Goal: Information Seeking & Learning: Learn about a topic

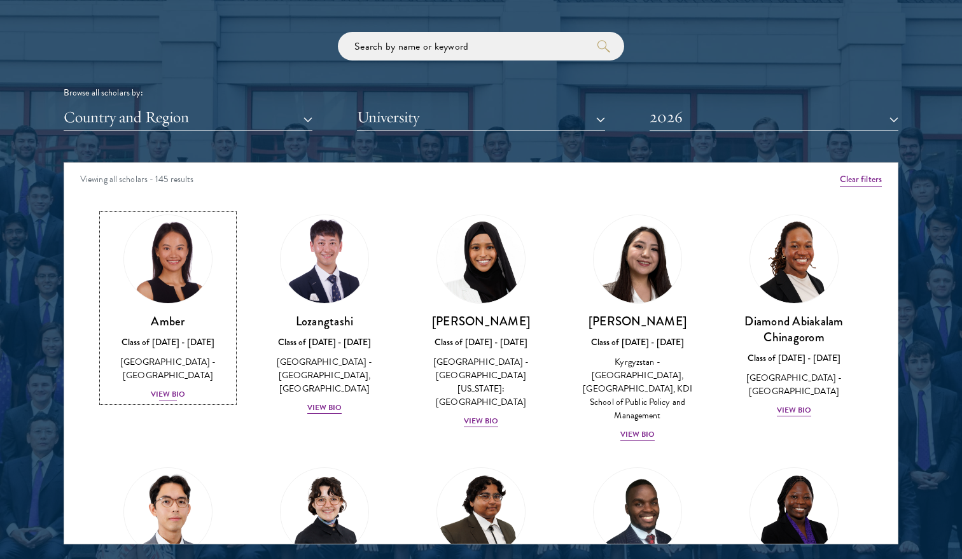
click at [153, 251] on img at bounding box center [168, 259] width 97 height 97
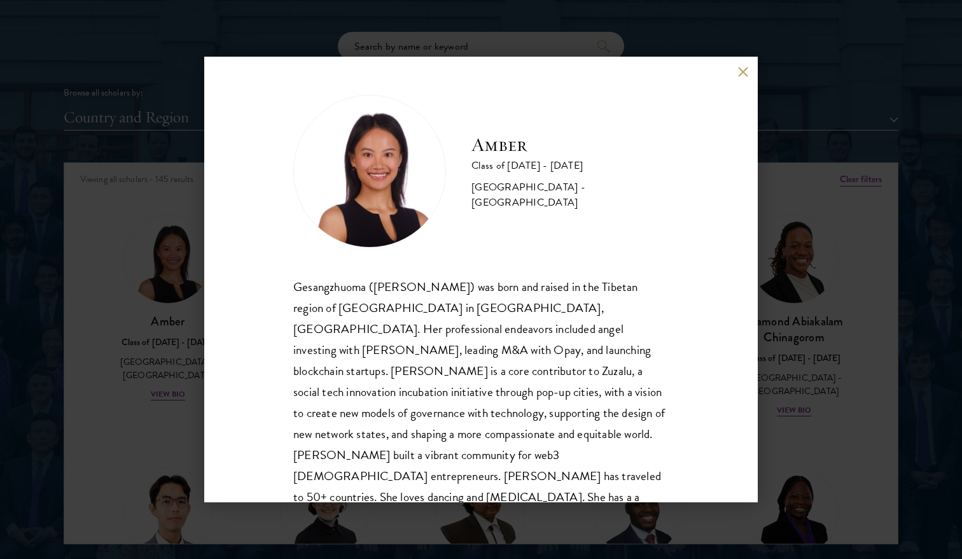
click at [745, 73] on button at bounding box center [742, 71] width 11 height 11
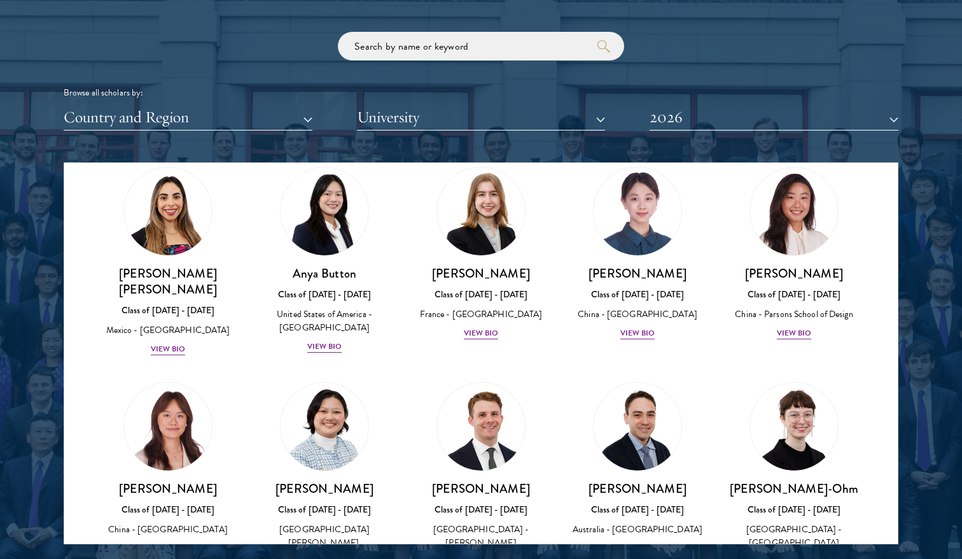
scroll to position [1082, 0]
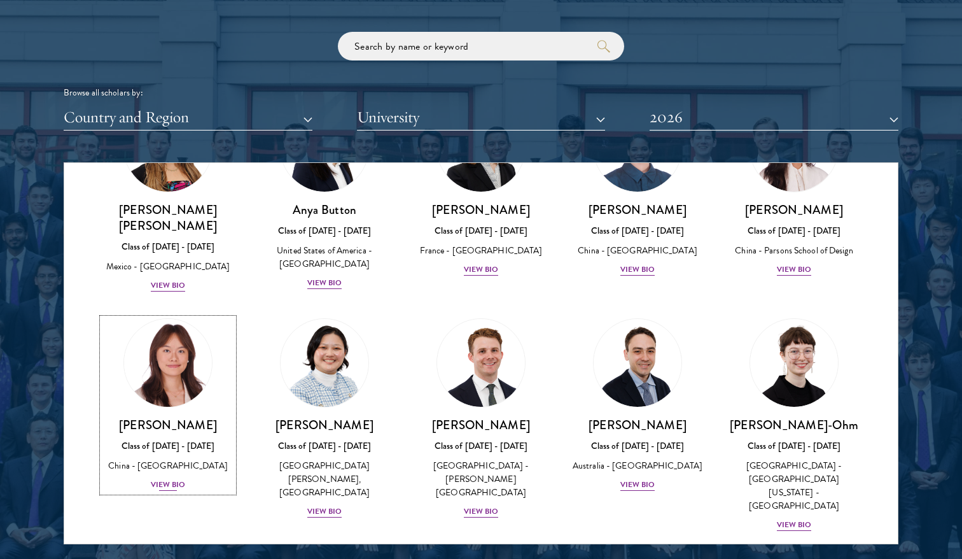
click at [159, 478] on div "View Bio" at bounding box center [168, 484] width 35 height 12
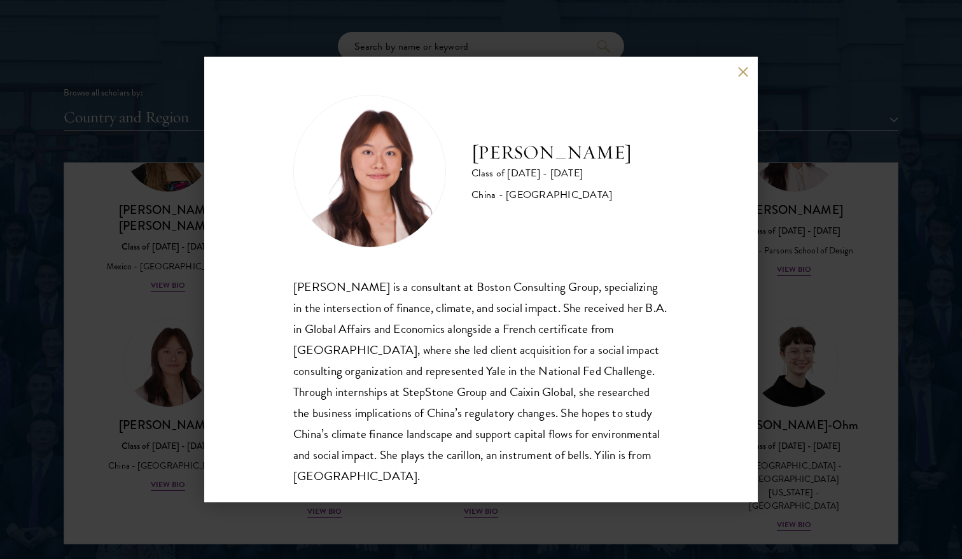
scroll to position [22, 0]
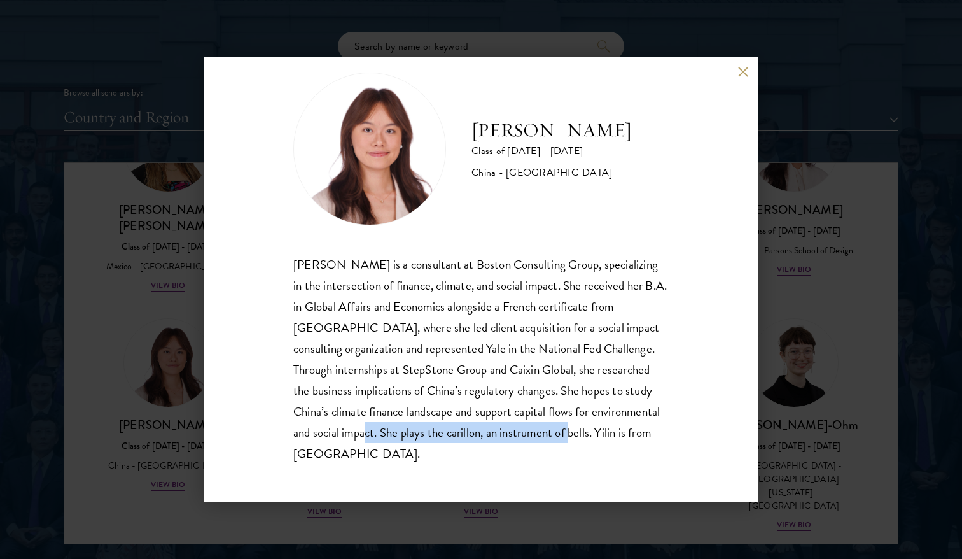
drag, startPoint x: 457, startPoint y: 433, endPoint x: 314, endPoint y: 458, distance: 144.8
click at [314, 458] on div "[PERSON_NAME] is a consultant at Boston Consulting Group, specializing in the i…" at bounding box center [480, 359] width 375 height 210
copy div "he plays the carillon, an instrument of bells"
click at [744, 70] on button at bounding box center [742, 71] width 11 height 11
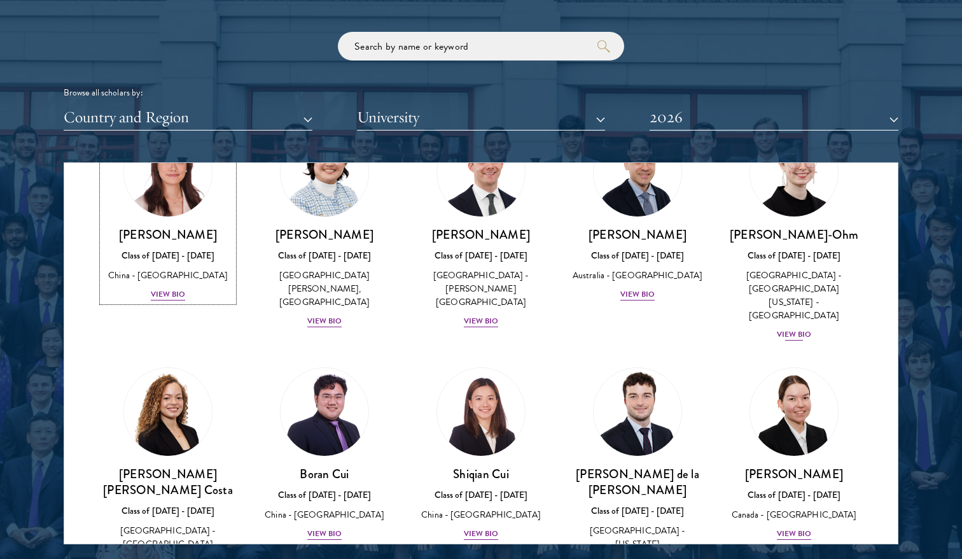
scroll to position [1273, 0]
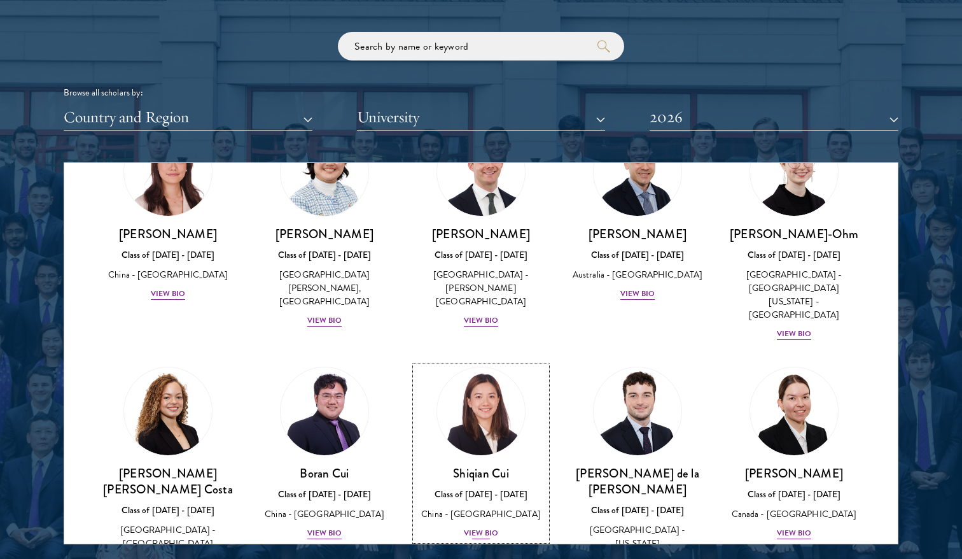
click at [487, 527] on div "View Bio" at bounding box center [481, 533] width 35 height 12
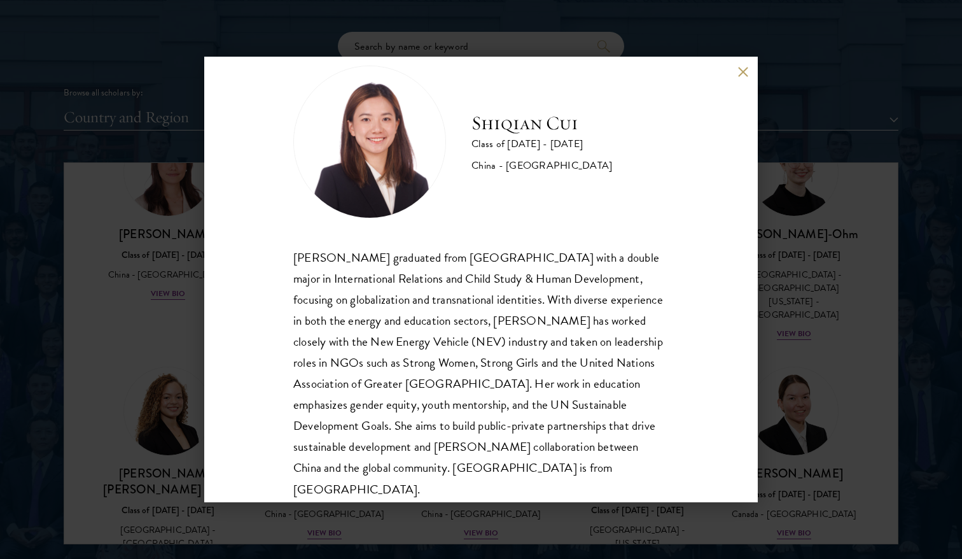
scroll to position [44, 0]
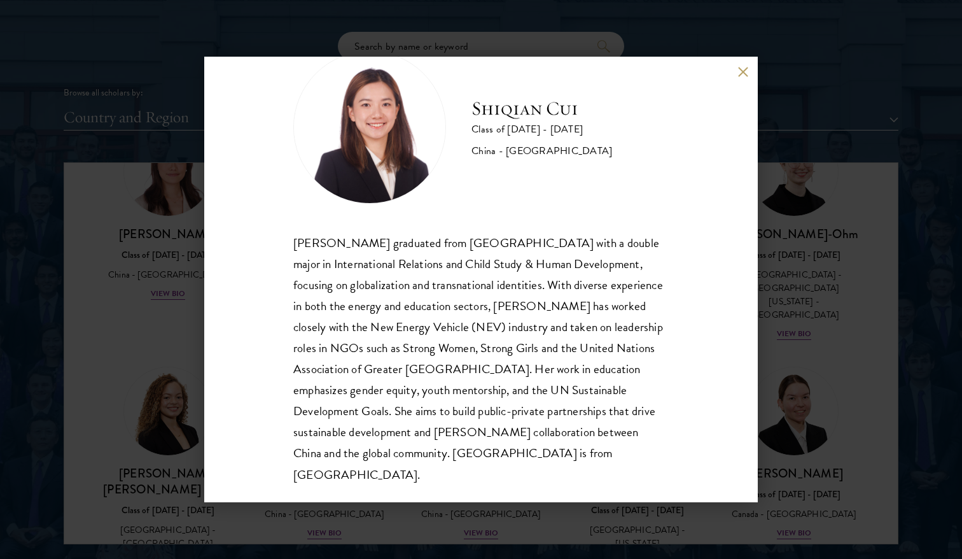
click at [745, 67] on button at bounding box center [742, 71] width 11 height 11
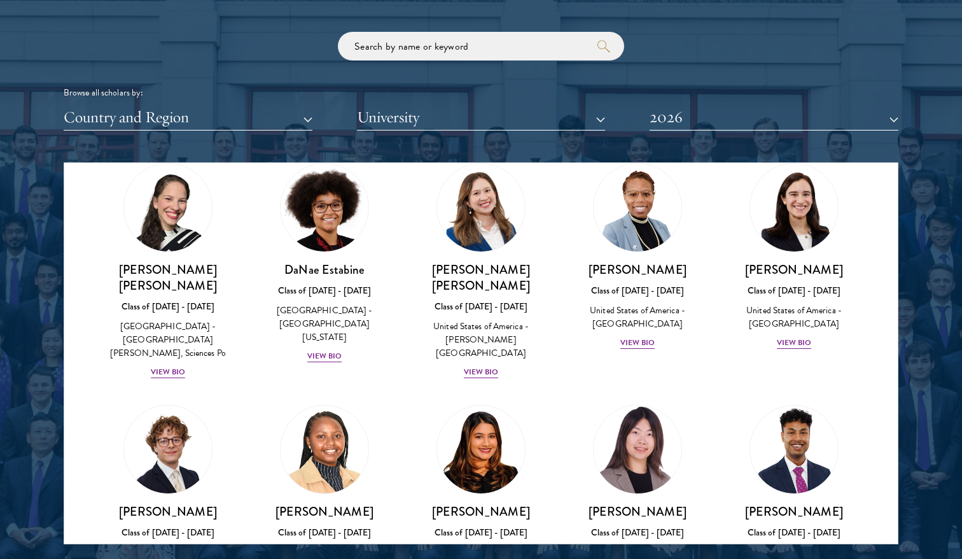
scroll to position [1782, 0]
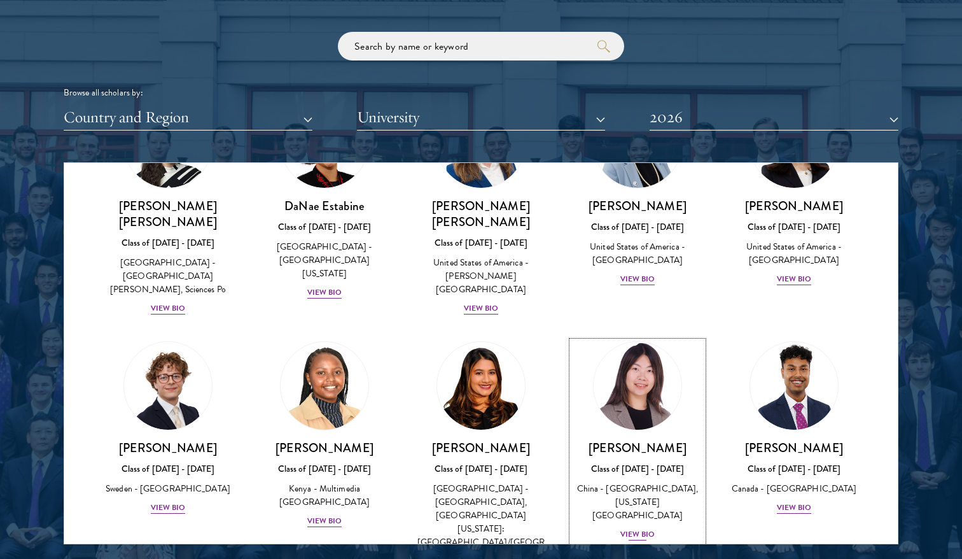
click at [638, 528] on div "View Bio" at bounding box center [637, 534] width 35 height 12
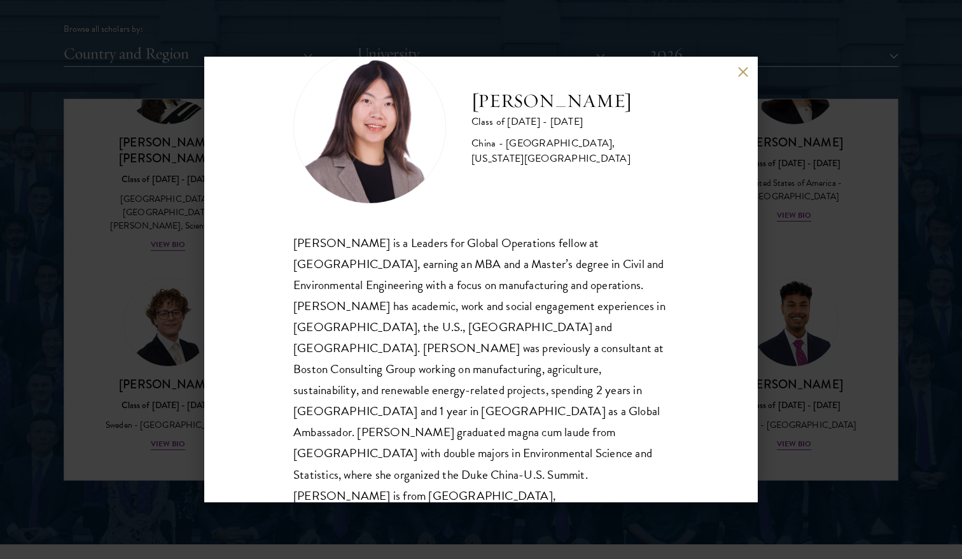
scroll to position [1654, 0]
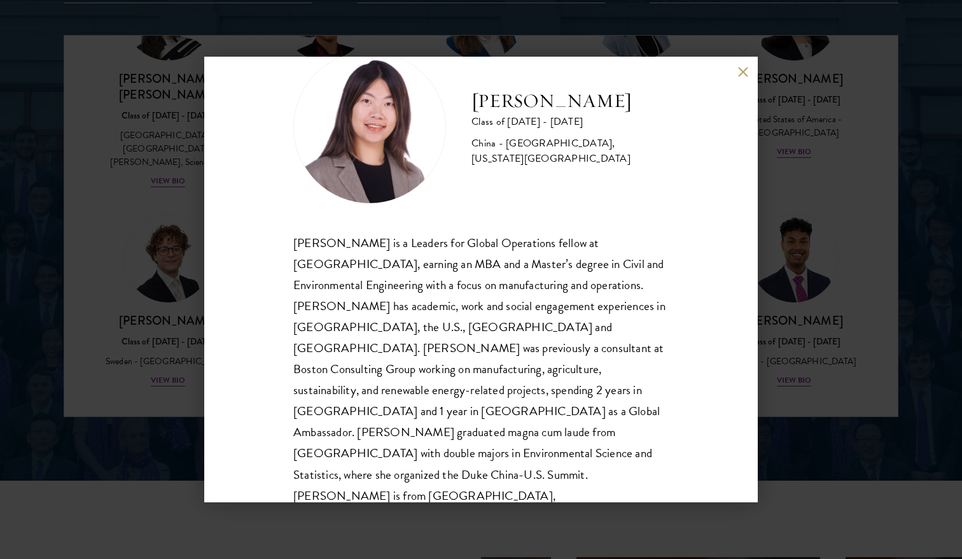
click at [743, 71] on button at bounding box center [742, 71] width 11 height 11
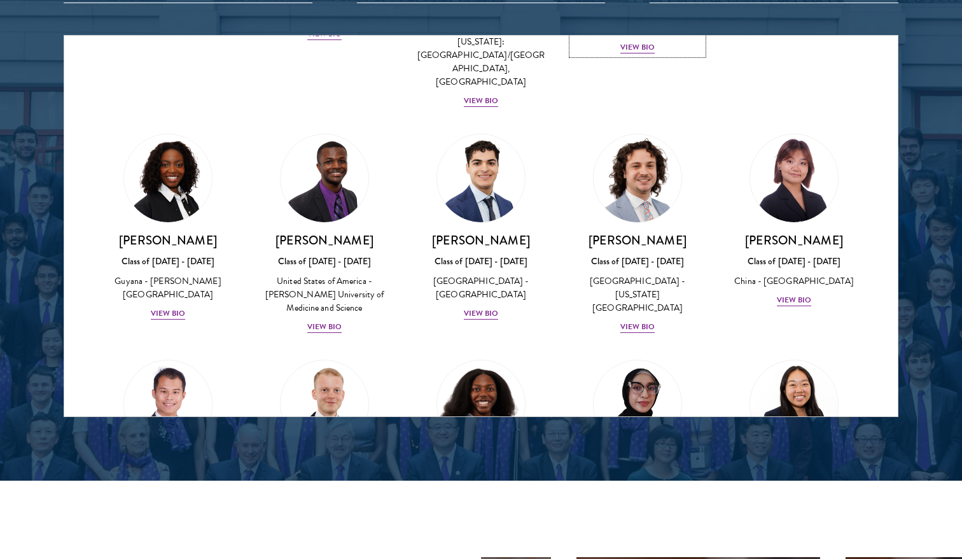
scroll to position [2163, 0]
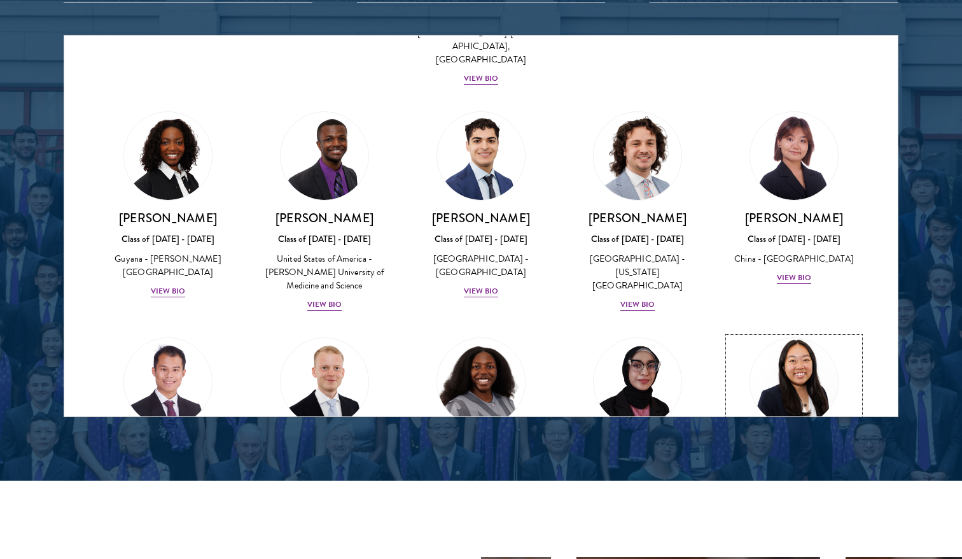
click at [788, 551] on div "View Bio" at bounding box center [794, 557] width 35 height 12
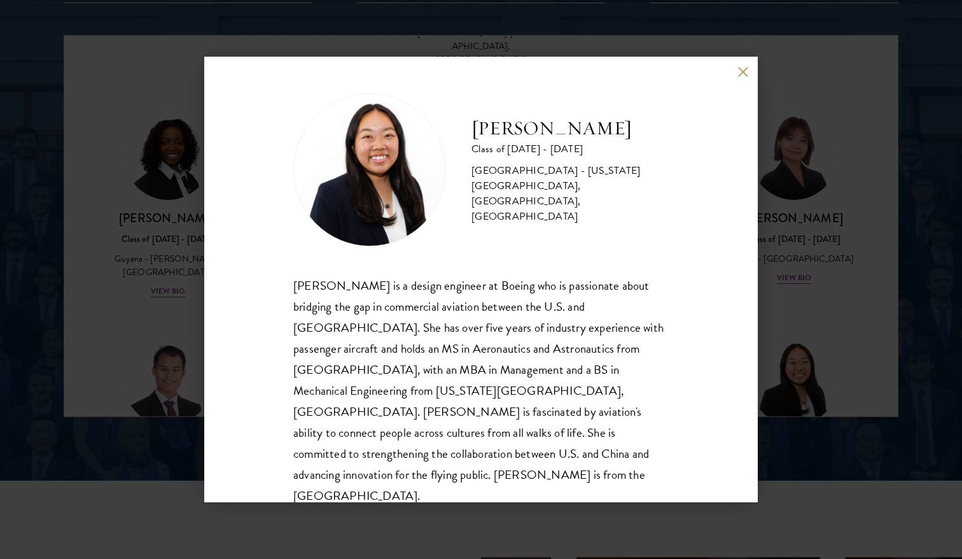
scroll to position [1718, 0]
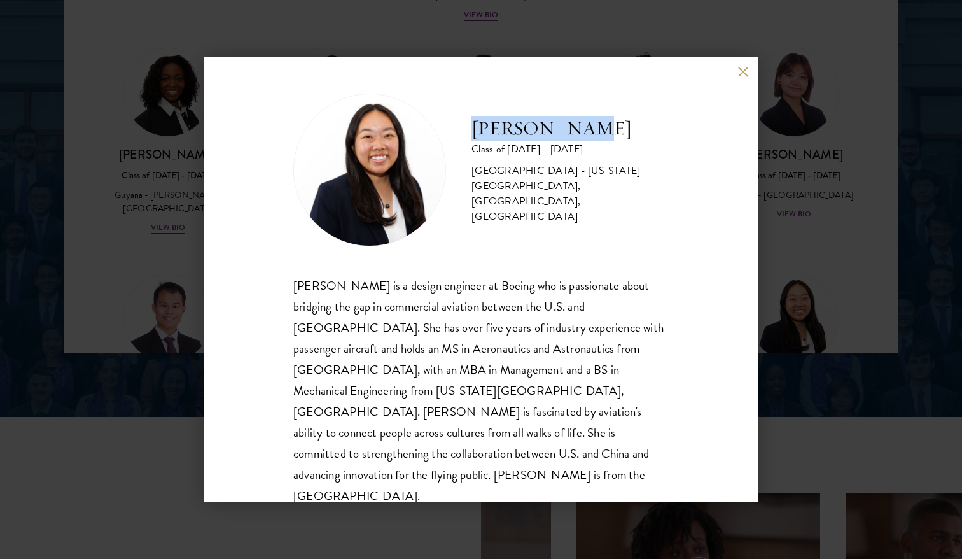
drag, startPoint x: 589, startPoint y: 143, endPoint x: 471, endPoint y: 150, distance: 118.0
click at [471, 150] on div "[PERSON_NAME] Class of [DATE] - [DATE] [GEOGRAPHIC_DATA] - [US_STATE][GEOGRAPHI…" at bounding box center [480, 170] width 375 height 153
copy h2 "[PERSON_NAME]"
click at [740, 71] on button at bounding box center [742, 71] width 11 height 11
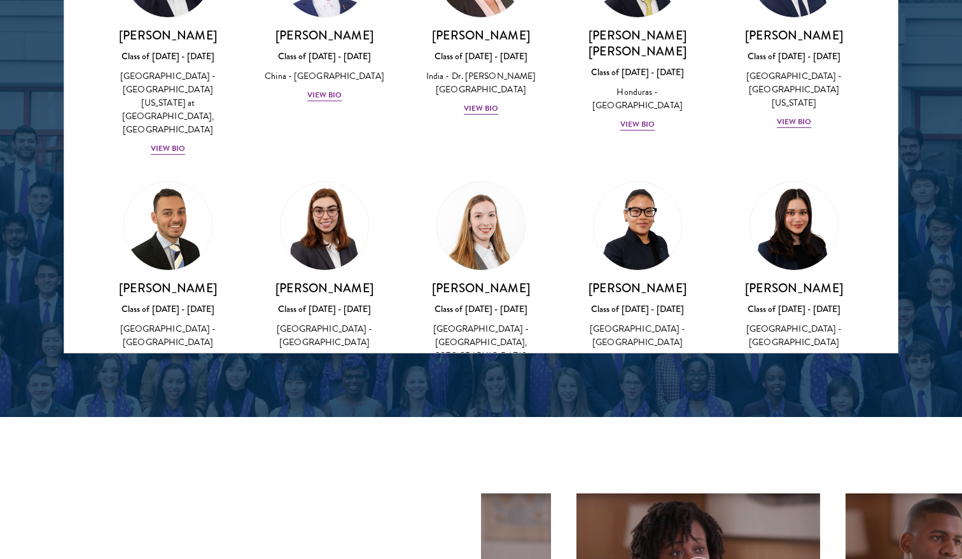
scroll to position [2800, 0]
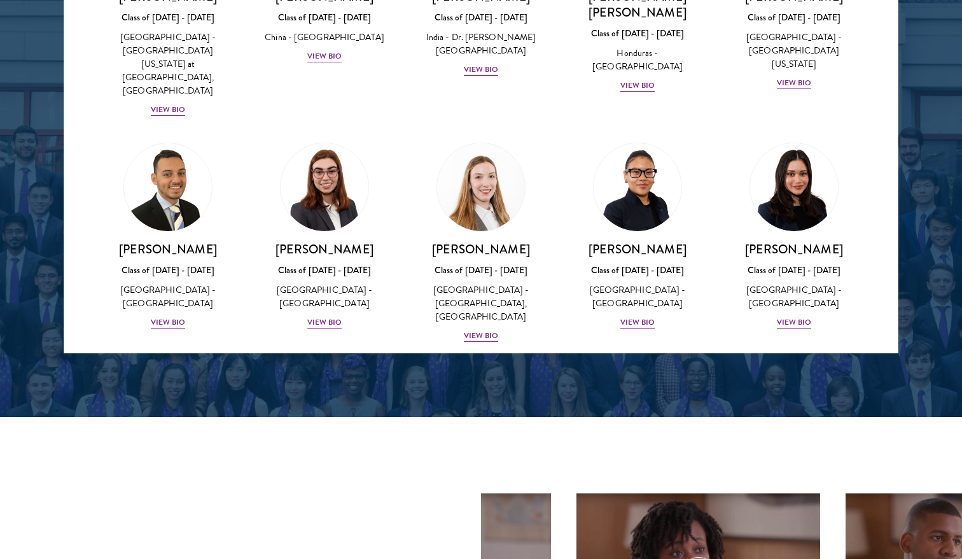
click at [625, 542] on div "View Bio" at bounding box center [637, 548] width 35 height 12
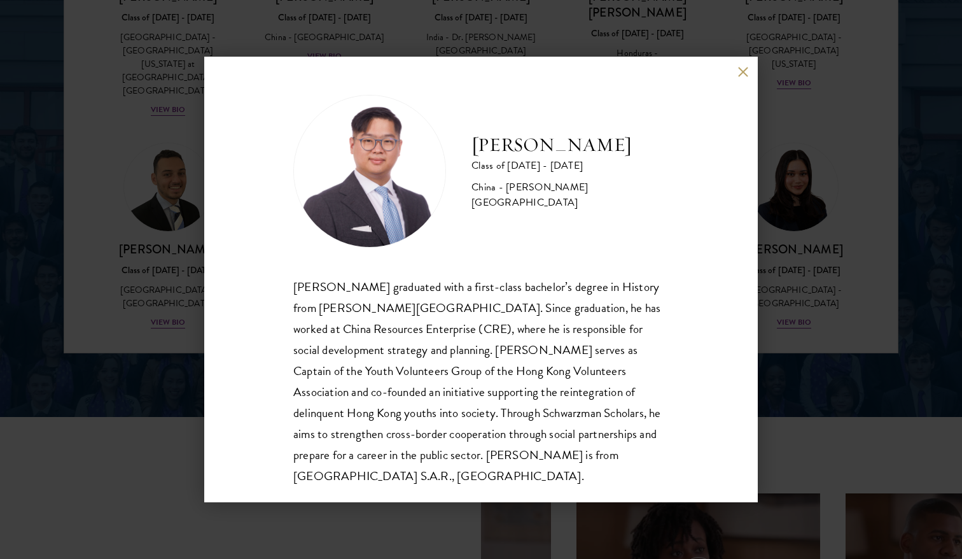
scroll to position [1, 0]
click at [744, 77] on div "[PERSON_NAME] Class of [DATE] - [DATE] [GEOGRAPHIC_DATA] - [PERSON_NAME][GEOGRA…" at bounding box center [481, 279] width 554 height 445
click at [747, 71] on button at bounding box center [742, 71] width 11 height 11
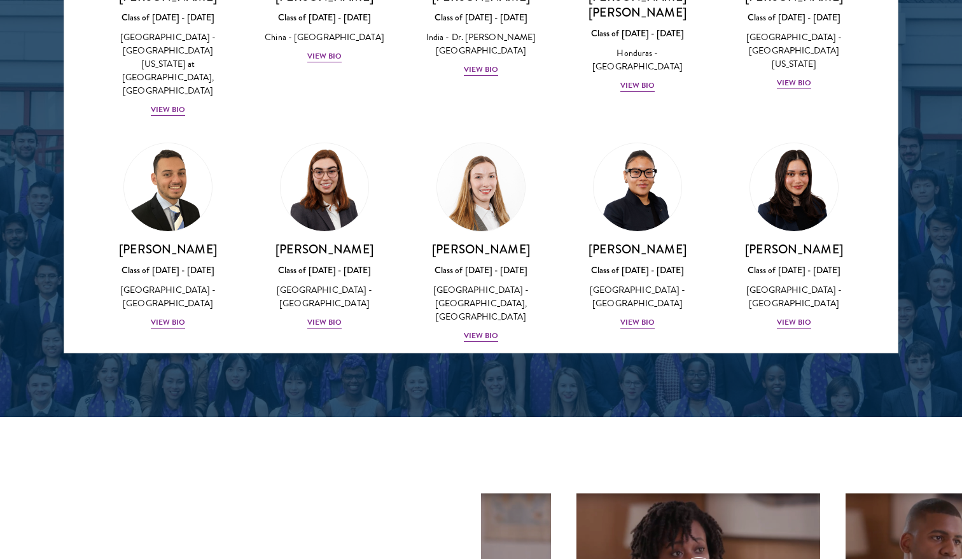
click at [781, 467] on div "[PERSON_NAME] Class of [DATE] - [DATE] [GEOGRAPHIC_DATA] - [GEOGRAPHIC_DATA] Vi…" at bounding box center [794, 511] width 131 height 88
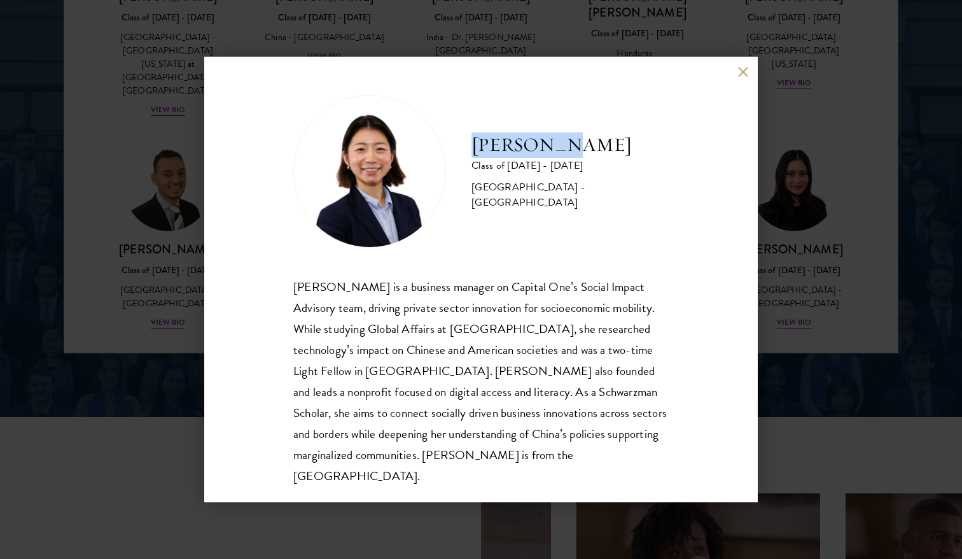
drag, startPoint x: 473, startPoint y: 156, endPoint x: 571, endPoint y: 161, distance: 98.8
click at [571, 158] on h2 "[PERSON_NAME]" at bounding box center [569, 144] width 197 height 25
copy h2 "[PERSON_NAME]"
click at [744, 73] on button at bounding box center [742, 71] width 11 height 11
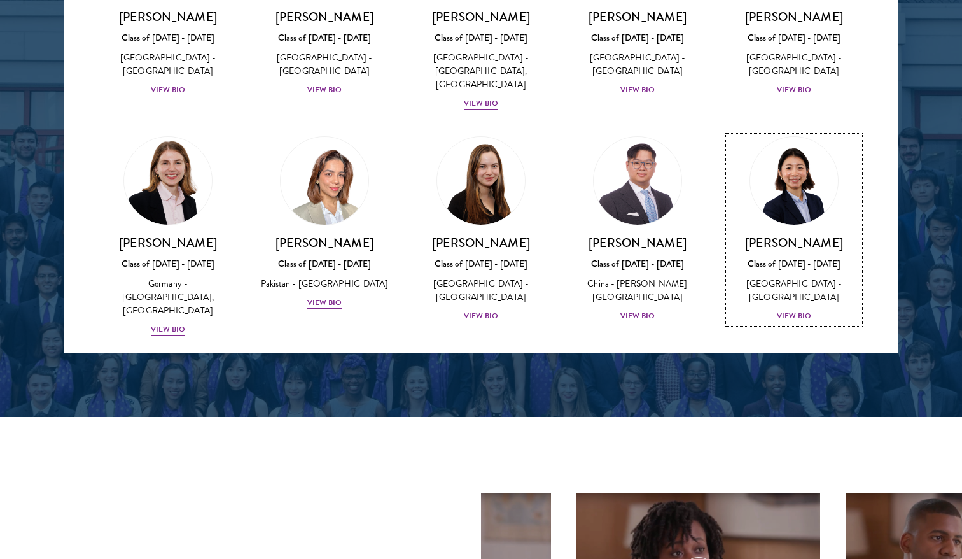
scroll to position [3054, 0]
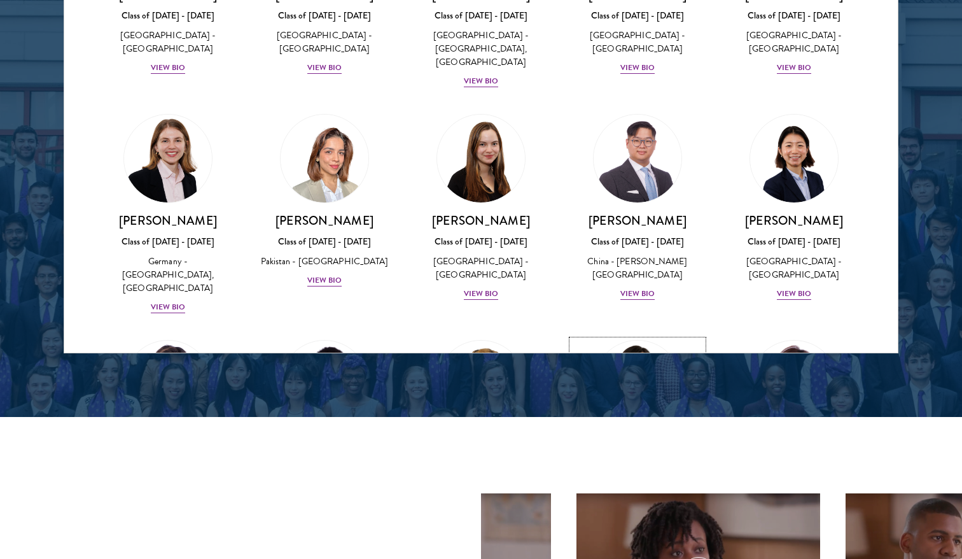
click at [620, 513] on div "View Bio" at bounding box center [637, 519] width 35 height 12
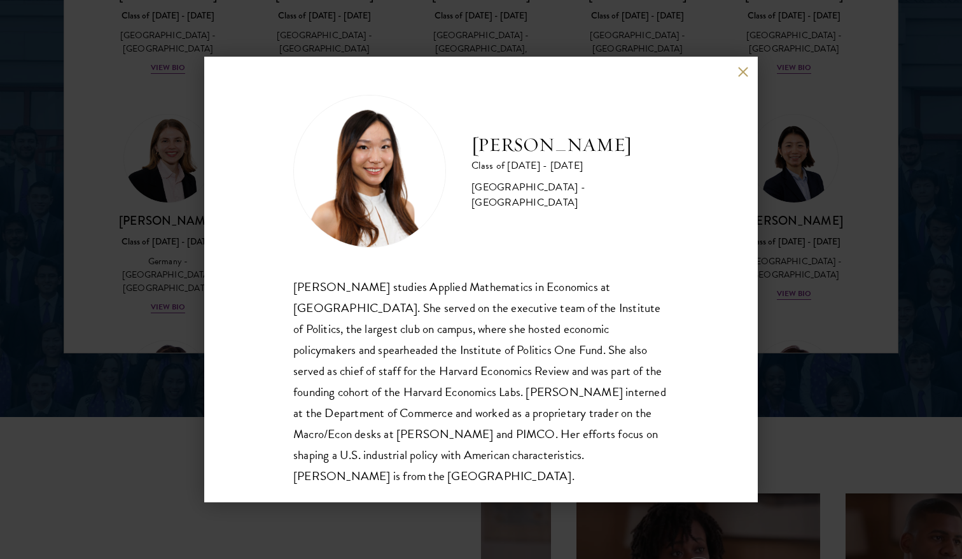
click at [739, 75] on button at bounding box center [742, 71] width 11 height 11
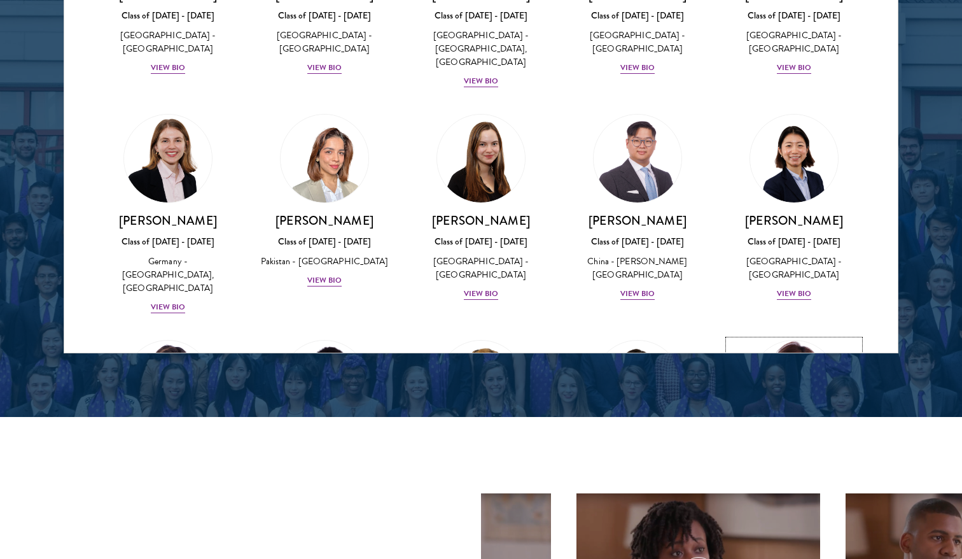
click at [799, 438] on h3 "[PERSON_NAME]" at bounding box center [794, 446] width 131 height 16
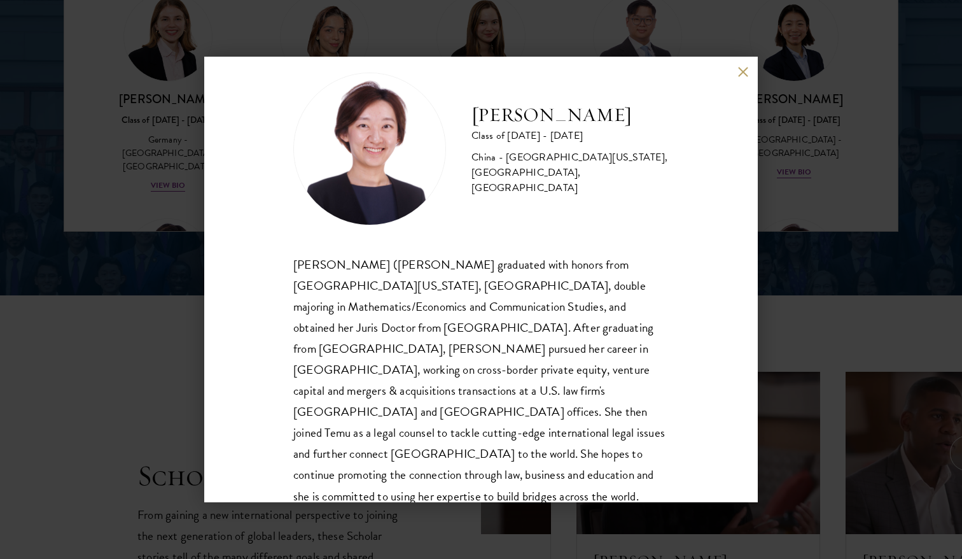
scroll to position [1845, 0]
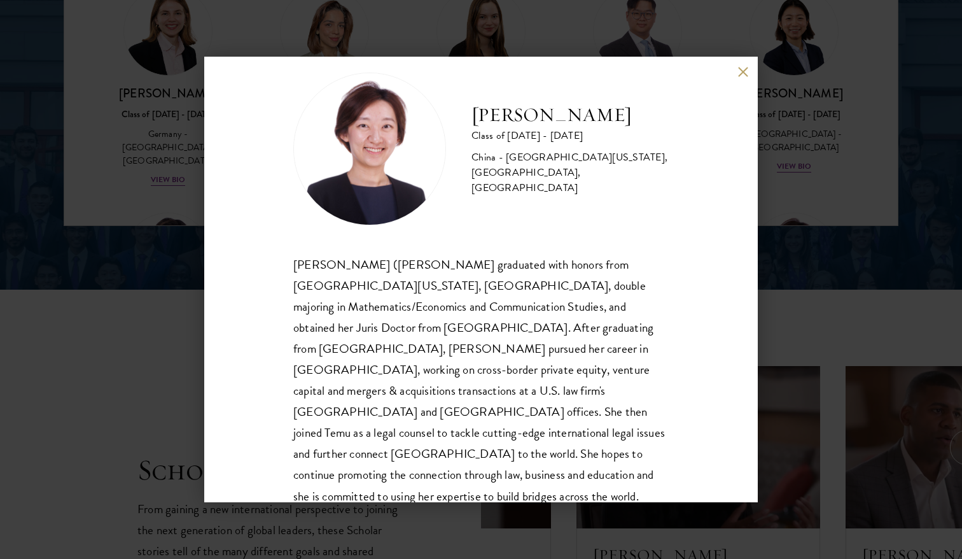
click at [863, 228] on div "[PERSON_NAME] Class of [DATE] - [DATE] [GEOGRAPHIC_DATA] - [GEOGRAPHIC_DATA][US…" at bounding box center [481, 279] width 962 height 559
click at [852, 177] on div "[PERSON_NAME] Class of [DATE] - [DATE] [GEOGRAPHIC_DATA] - [GEOGRAPHIC_DATA][US…" at bounding box center [481, 279] width 962 height 559
click at [743, 311] on div "[PERSON_NAME] Class of [DATE] - [DATE] [GEOGRAPHIC_DATA] - [GEOGRAPHIC_DATA][US…" at bounding box center [794, 368] width 131 height 115
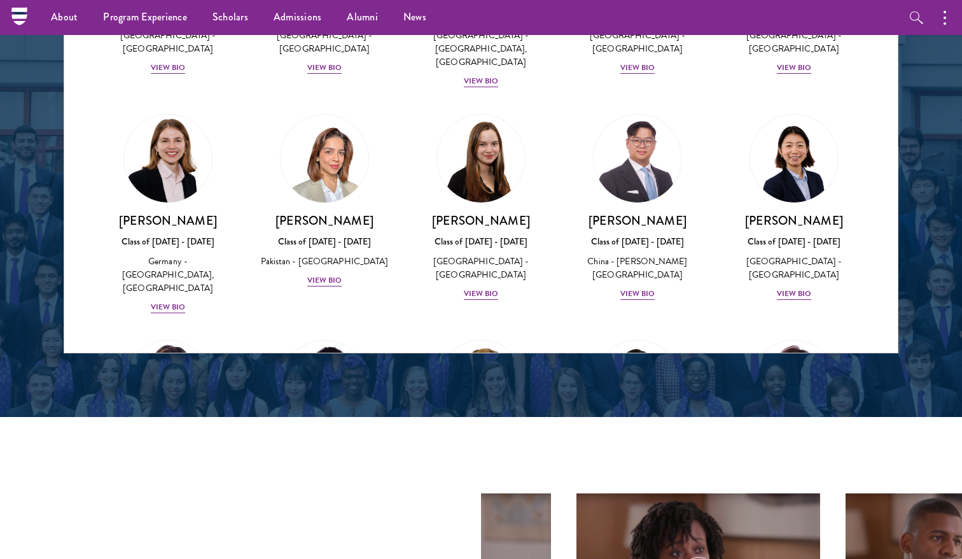
scroll to position [3309, 0]
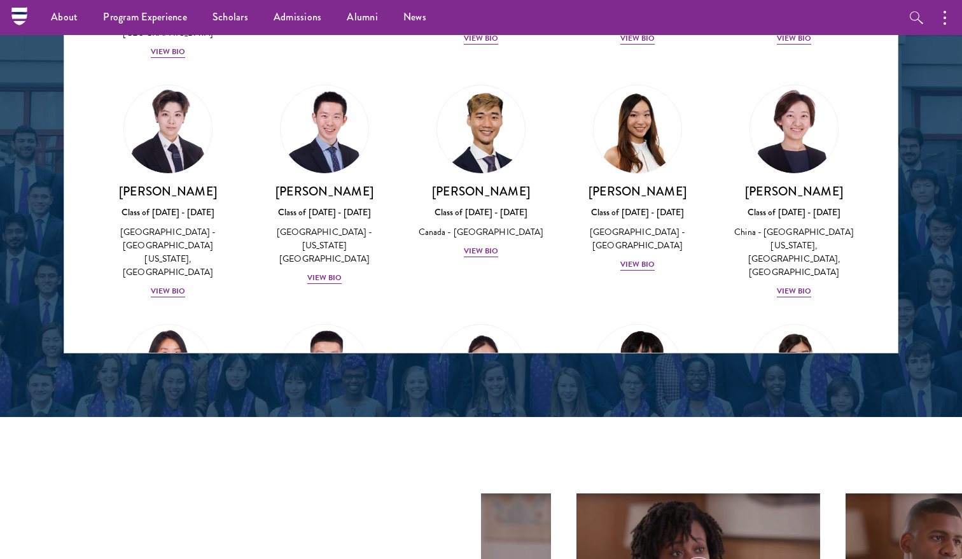
drag, startPoint x: 893, startPoint y: 157, endPoint x: 857, endPoint y: 176, distance: 40.4
click at [885, 172] on div "About Overview Leadership Donors Program Experience Overview Curriculum Student…" at bounding box center [481, 510] width 962 height 4456
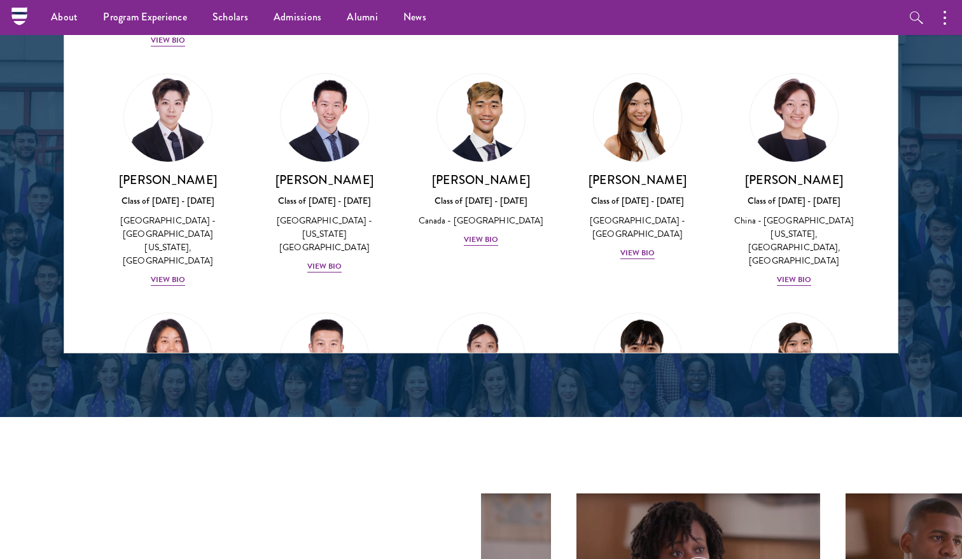
click at [172, 192] on div "About Overview Leadership Donors Program Experience Overview Curriculum Student…" at bounding box center [481, 510] width 962 height 4456
click at [159, 192] on div "About Overview Leadership Donors Program Experience Overview Curriculum Student…" at bounding box center [481, 510] width 962 height 4456
click at [177, 190] on div "About Overview Leadership Donors Program Experience Overview Curriculum Student…" at bounding box center [481, 510] width 962 height 4456
click at [172, 190] on div "About Overview Leadership Donors Program Experience Overview Curriculum Student…" at bounding box center [481, 510] width 962 height 4456
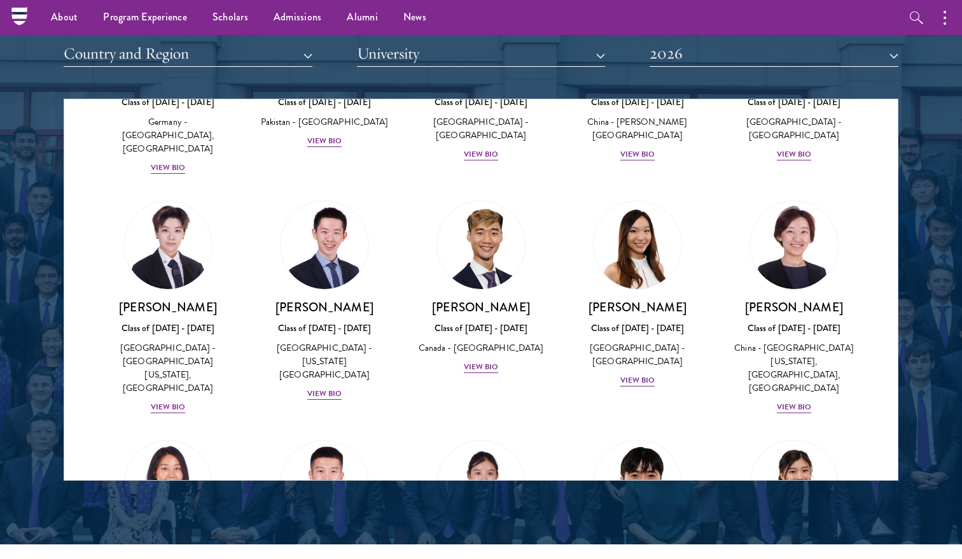
scroll to position [3530, 0]
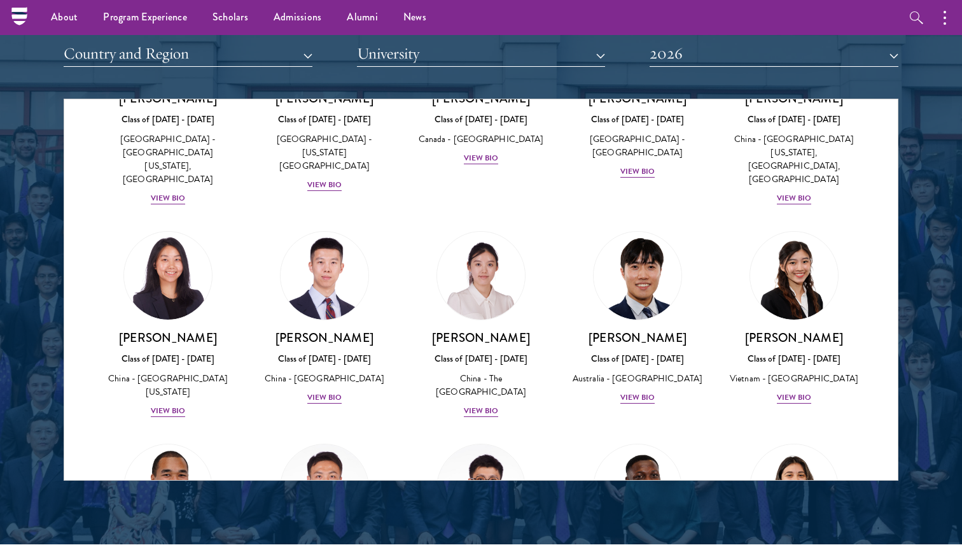
drag, startPoint x: 891, startPoint y: 299, endPoint x: 889, endPoint y: 311, distance: 12.4
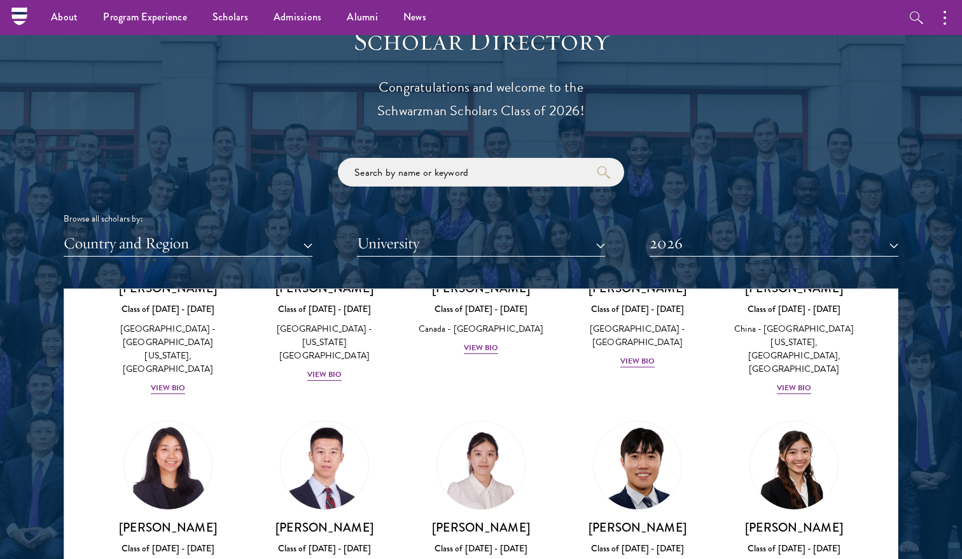
scroll to position [1400, 0]
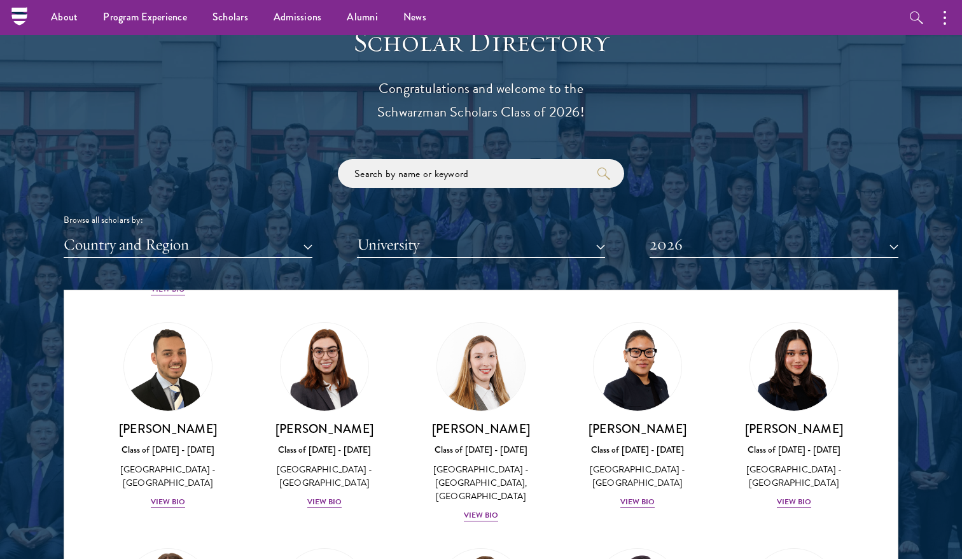
drag, startPoint x: 897, startPoint y: 471, endPoint x: 884, endPoint y: 460, distance: 17.1
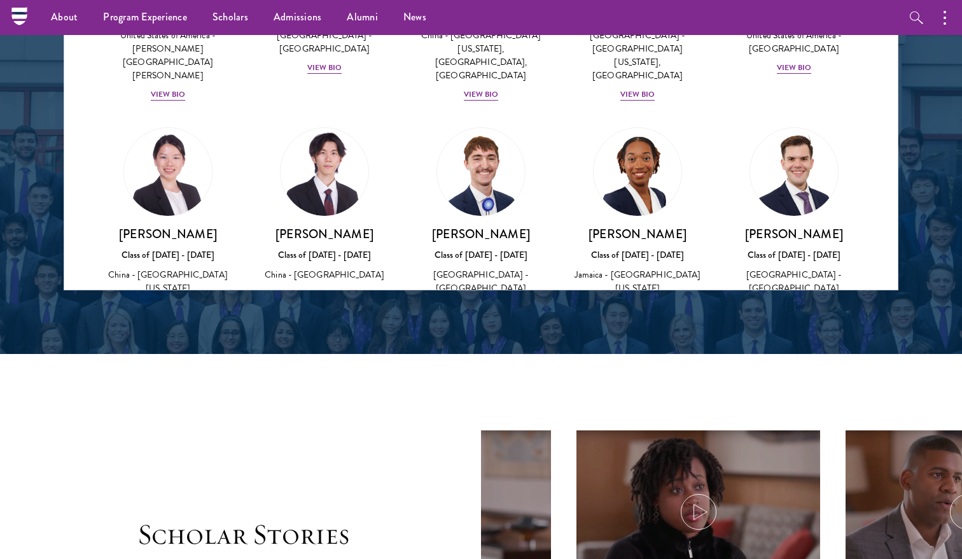
scroll to position [6133, 0]
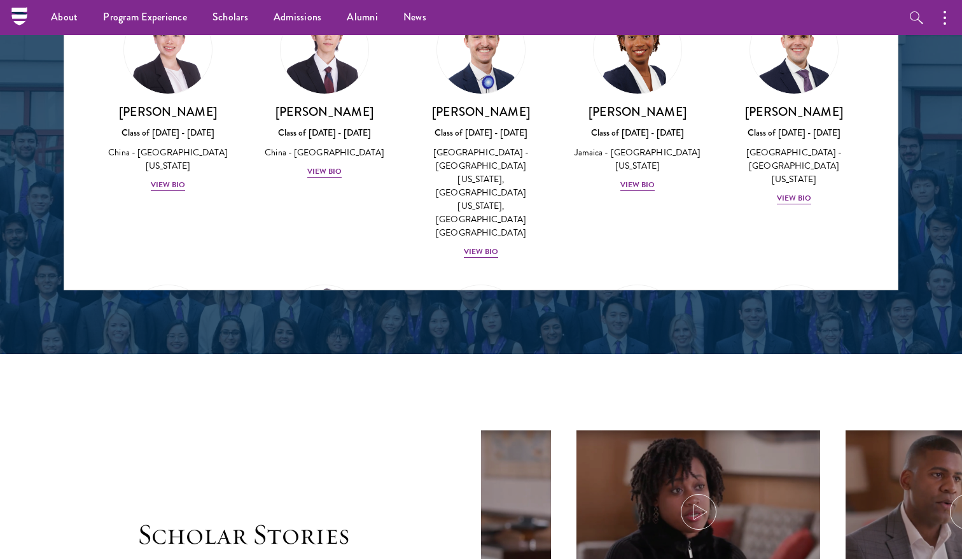
drag, startPoint x: 892, startPoint y: 92, endPoint x: 863, endPoint y: 277, distance: 188.1
click at [870, 284] on div "About Overview Leadership Donors Program Experience Overview Curriculum Student…" at bounding box center [481, 447] width 962 height 4456
click at [164, 217] on div "About Overview Leadership Donors Program Experience Overview Curriculum Student…" at bounding box center [481, 447] width 962 height 4456
click at [168, 221] on div "About Overview Leadership Donors Program Experience Overview Curriculum Student…" at bounding box center [481, 447] width 962 height 4456
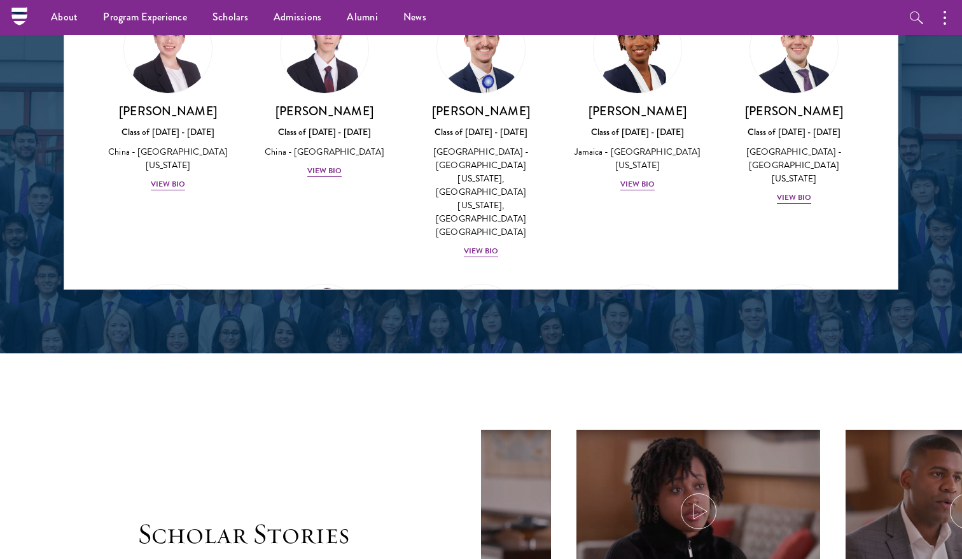
scroll to position [1718, 0]
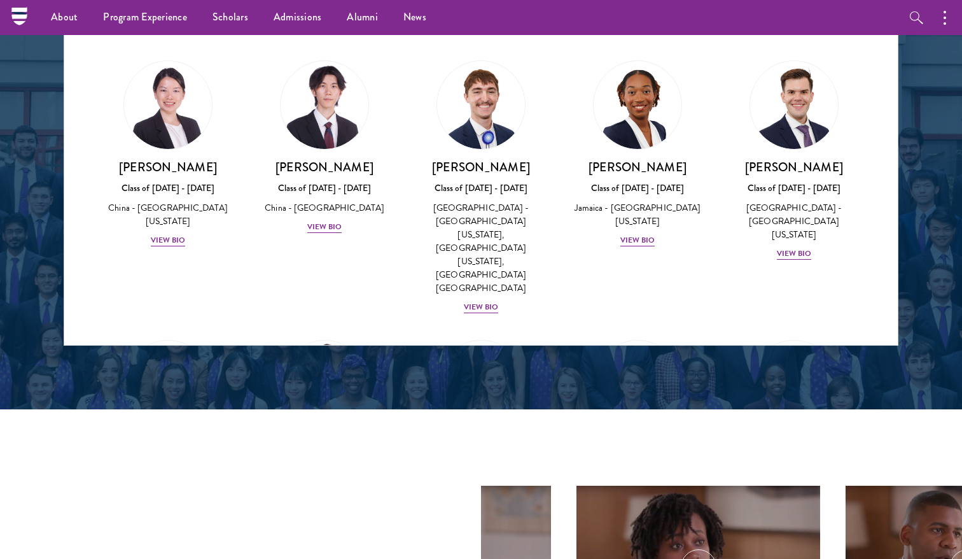
click at [174, 213] on div "About Overview Leadership Donors Program Experience Overview Curriculum Student…" at bounding box center [481, 502] width 962 height 4456
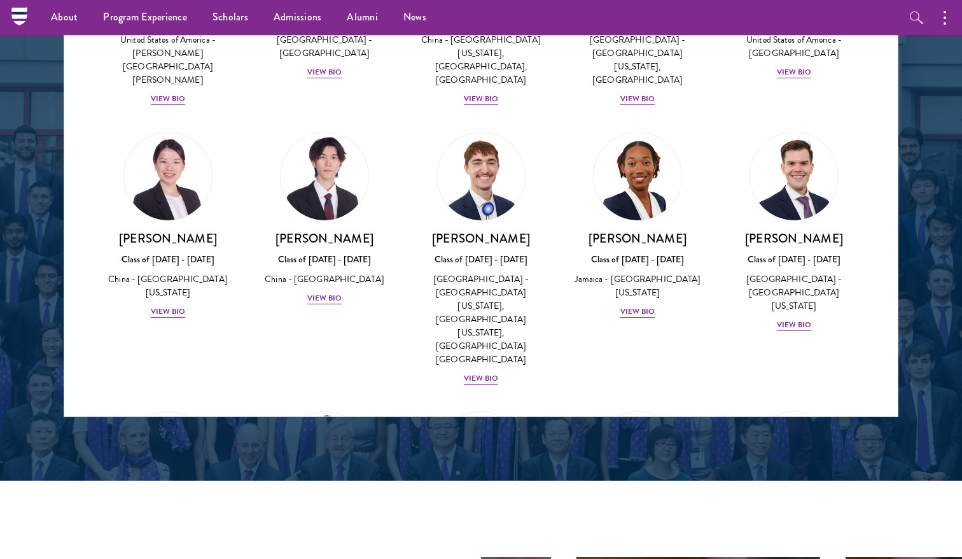
scroll to position [1527, 0]
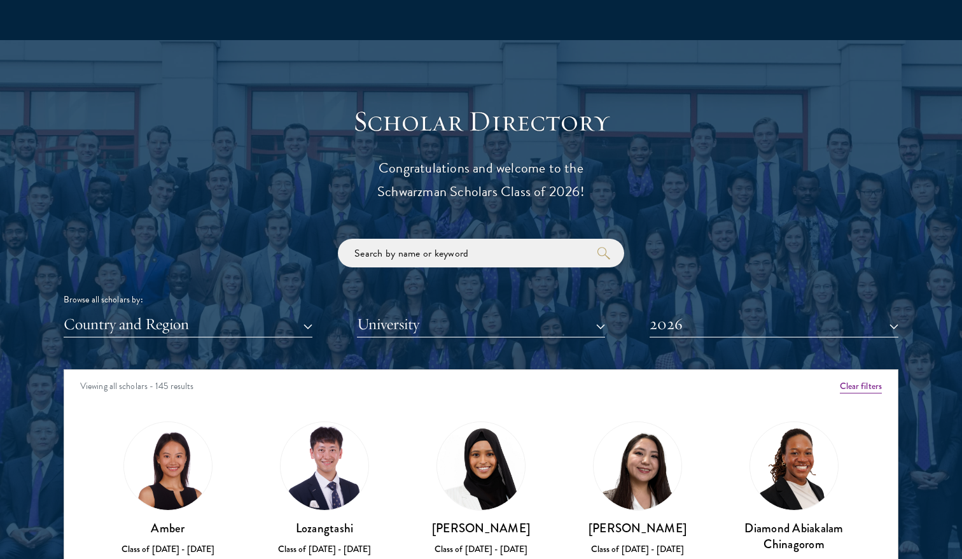
scroll to position [1463, 0]
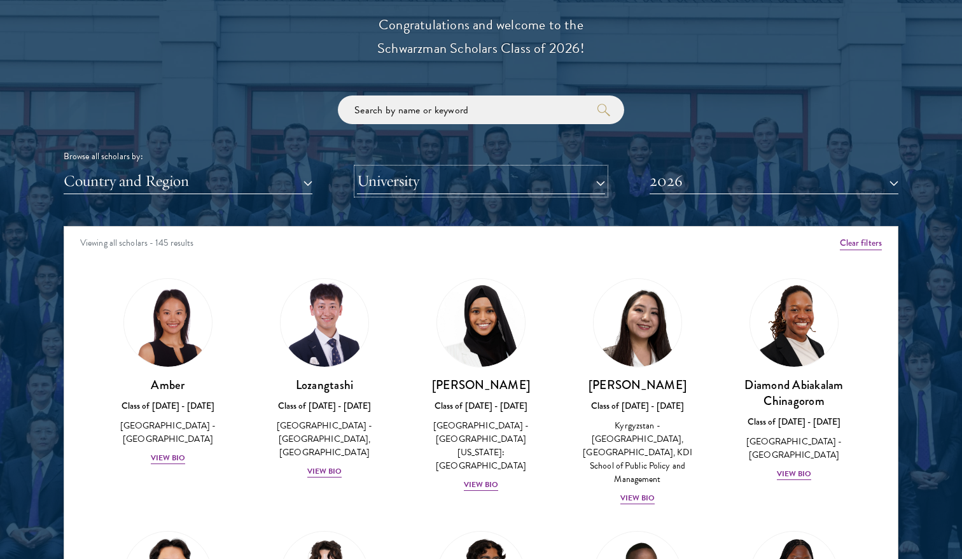
click at [594, 182] on button "University" at bounding box center [481, 181] width 249 height 26
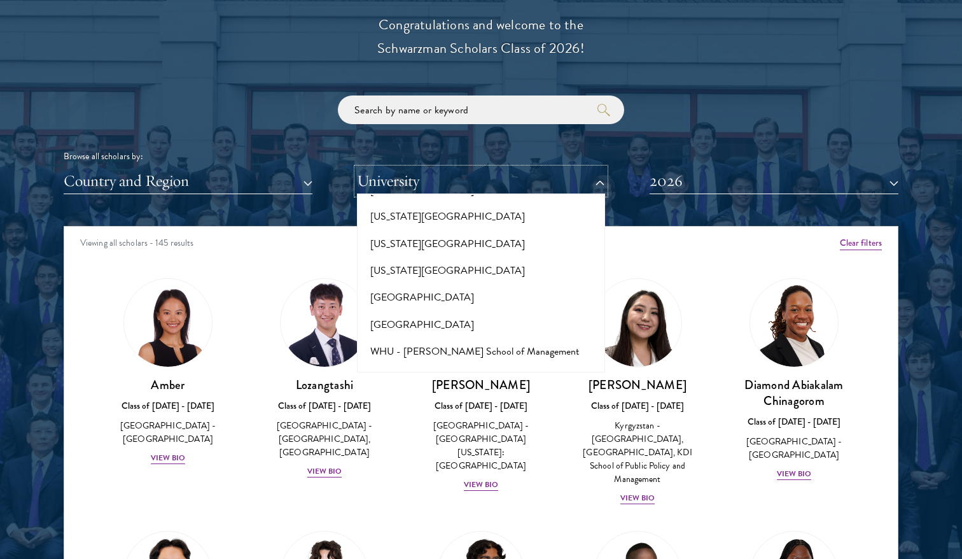
scroll to position [12673, 0]
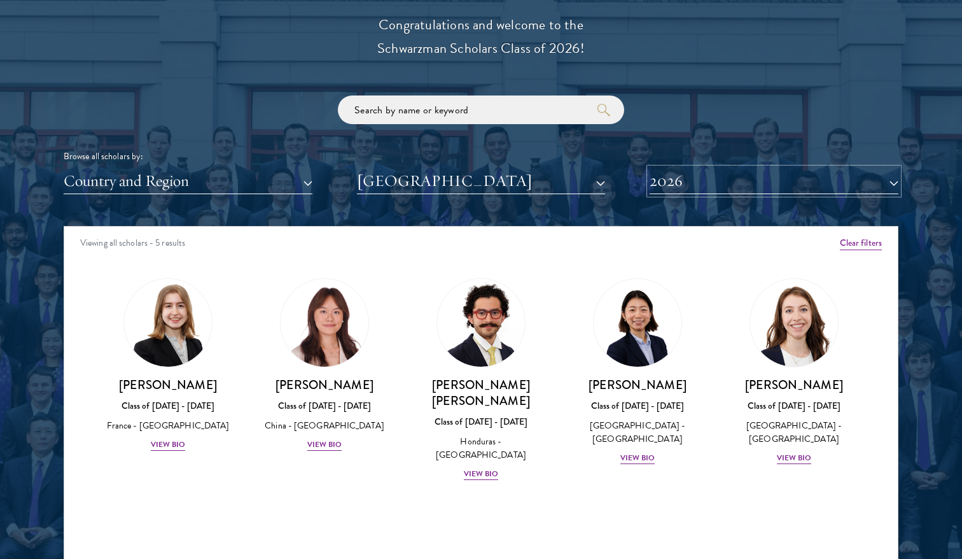
click at [888, 186] on button "2026" at bounding box center [774, 181] width 249 height 26
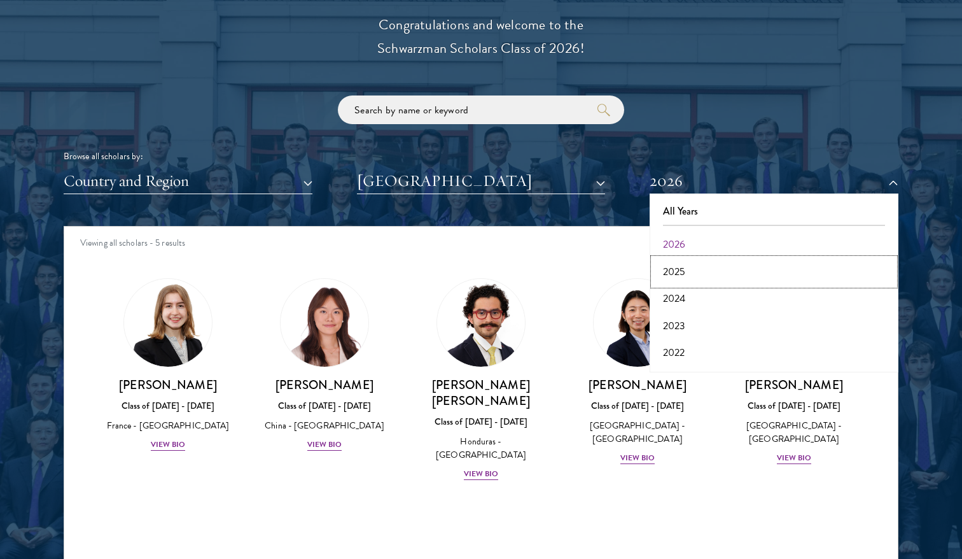
click at [682, 270] on button "2025" at bounding box center [773, 271] width 241 height 27
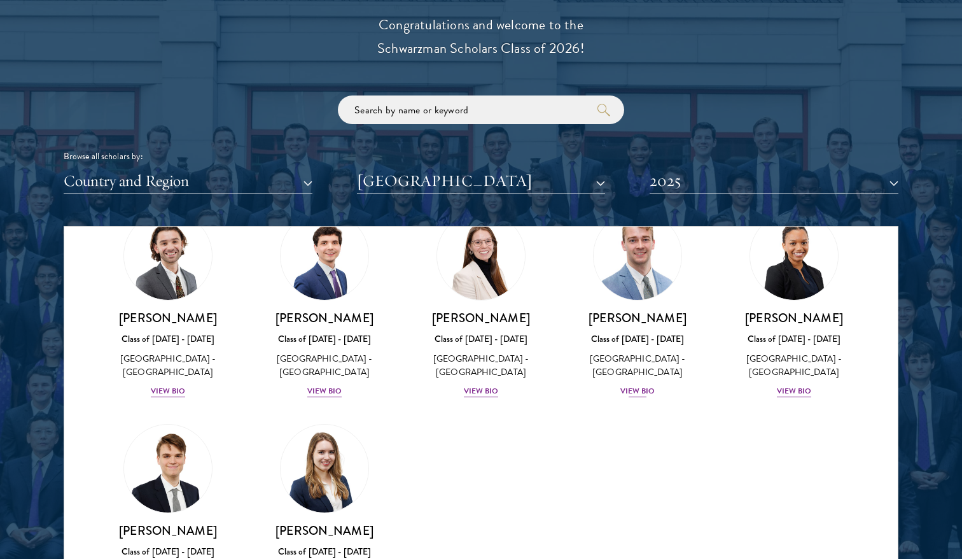
scroll to position [45, 0]
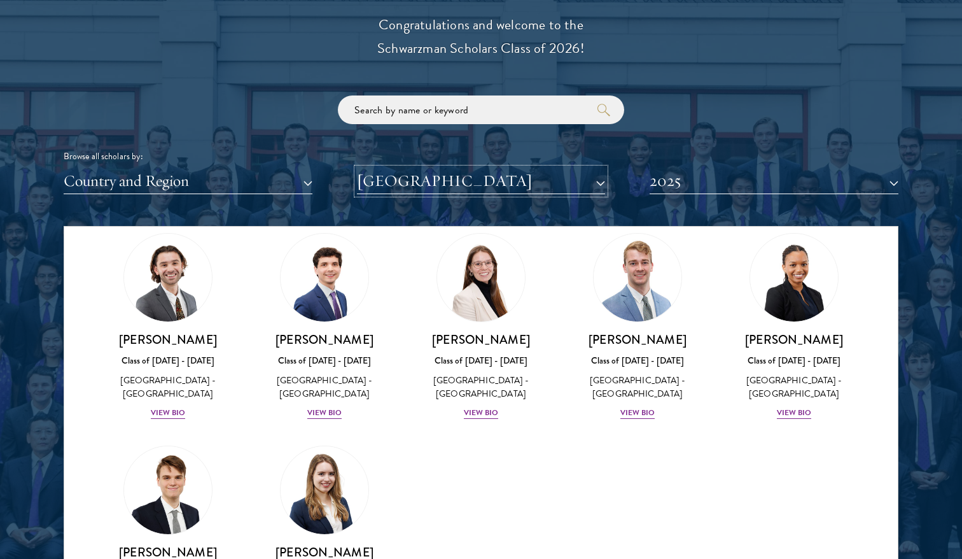
click at [601, 185] on button "[GEOGRAPHIC_DATA]" at bounding box center [481, 181] width 249 height 26
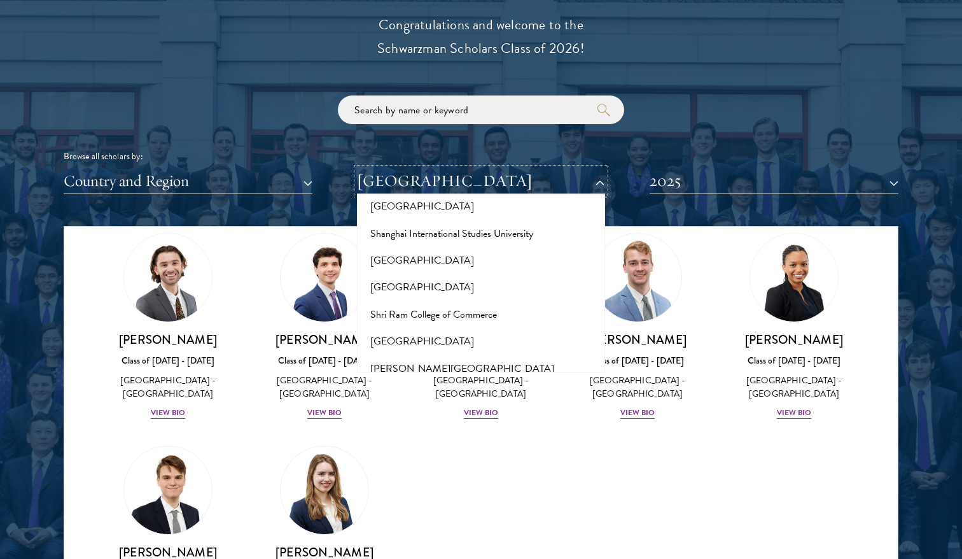
scroll to position [7074, 0]
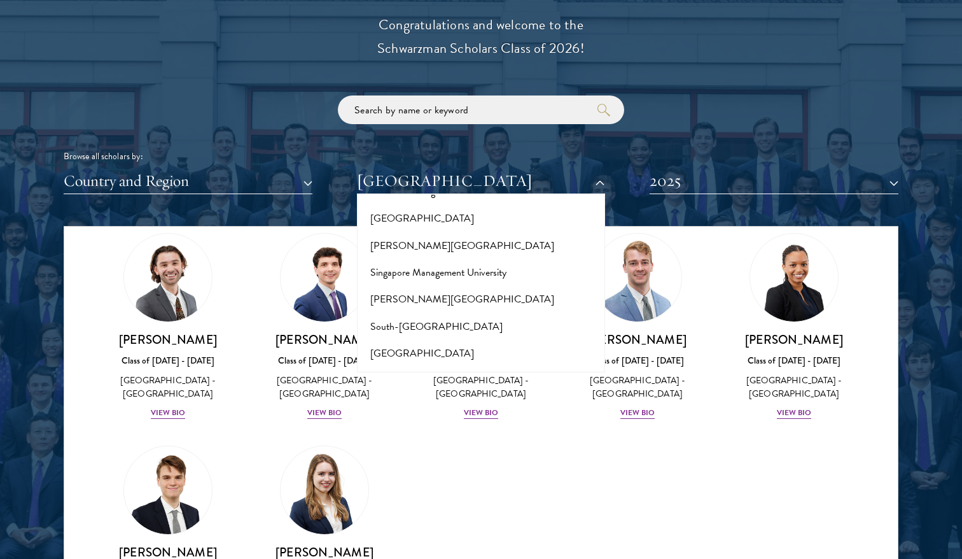
click at [443, 475] on button "[GEOGRAPHIC_DATA]" at bounding box center [481, 488] width 241 height 27
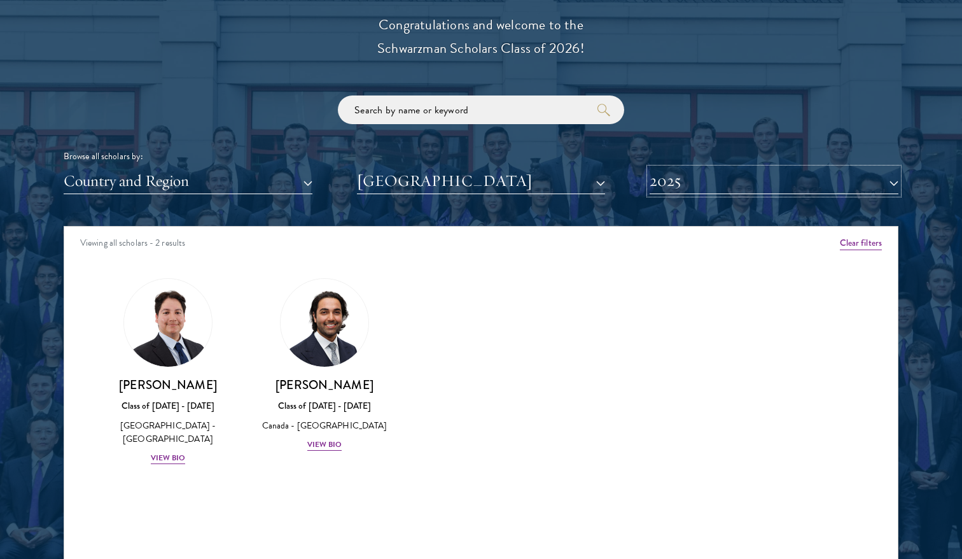
click at [893, 184] on button "2025" at bounding box center [774, 181] width 249 height 26
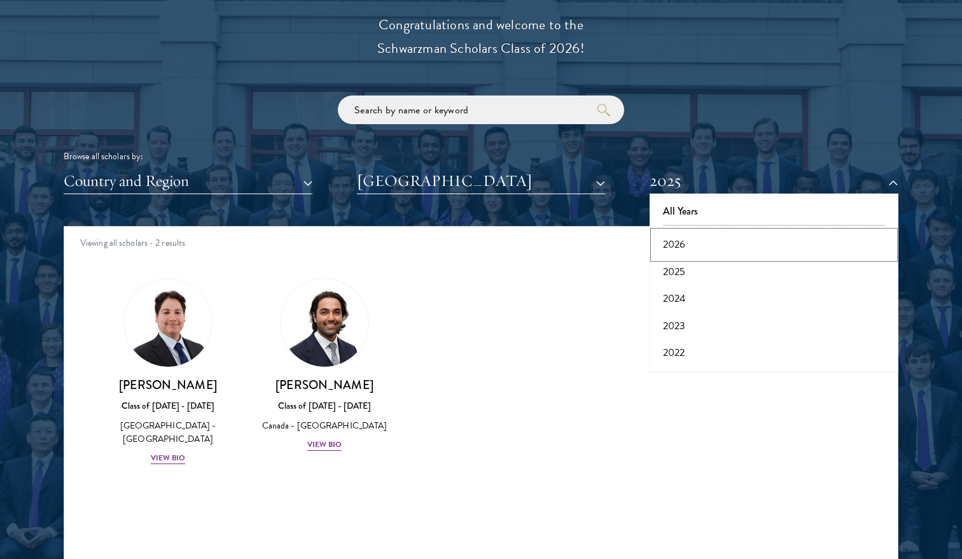
click at [675, 241] on button "2026" at bounding box center [773, 244] width 241 height 27
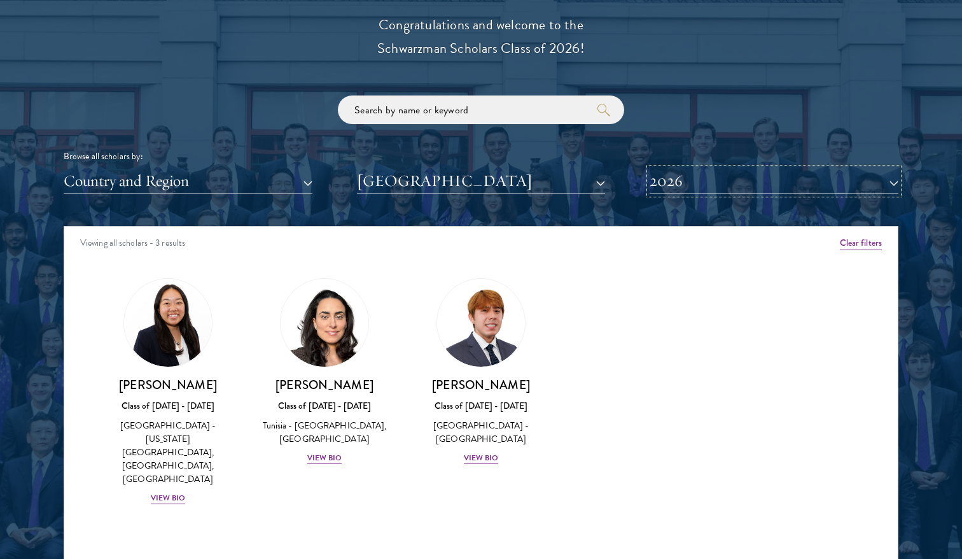
click at [897, 184] on button "2026" at bounding box center [774, 181] width 249 height 26
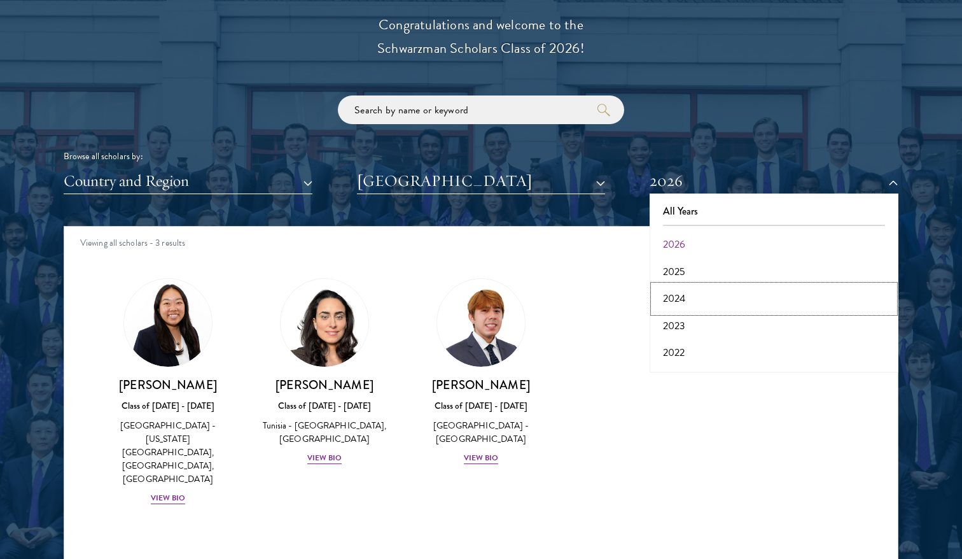
click at [683, 298] on button "2024" at bounding box center [773, 298] width 241 height 27
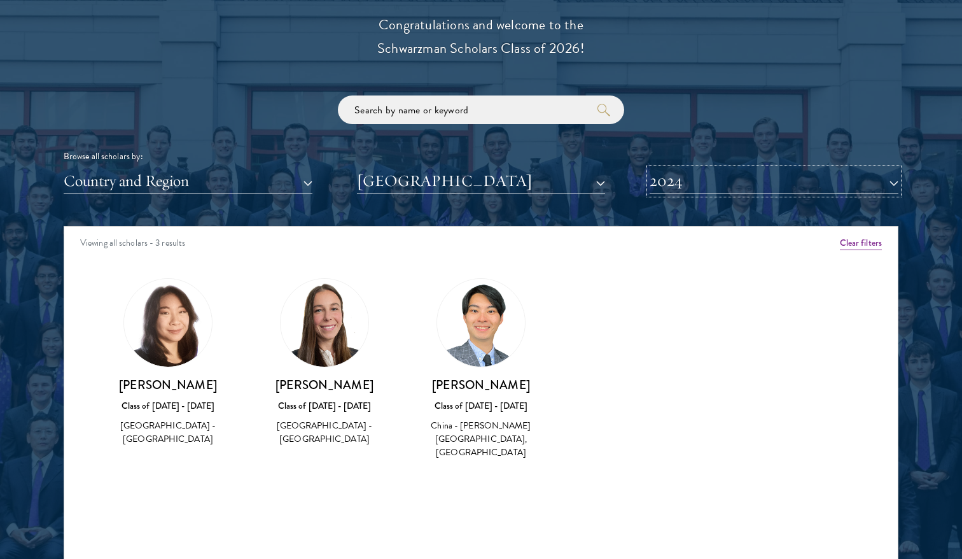
click at [892, 176] on button "2024" at bounding box center [774, 181] width 249 height 26
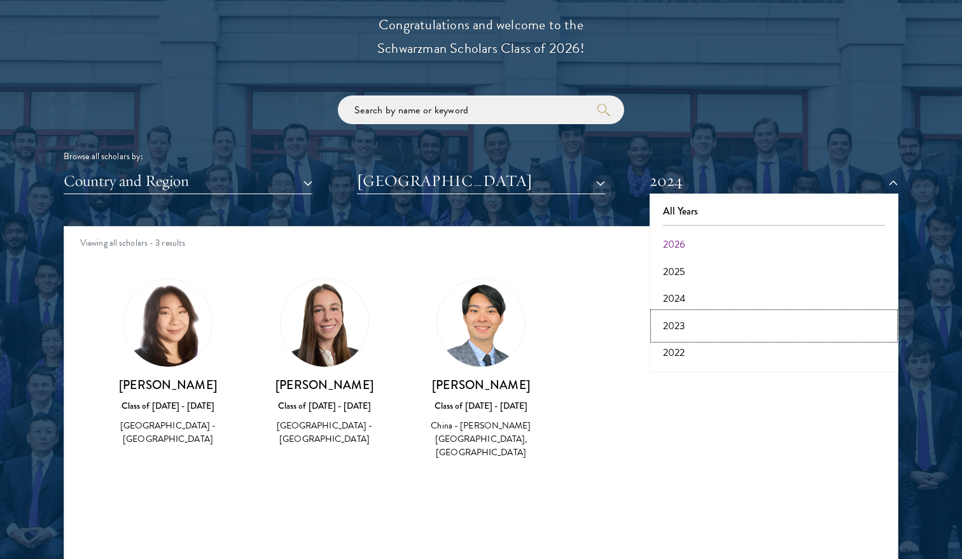
click at [673, 316] on button "2023" at bounding box center [773, 325] width 241 height 27
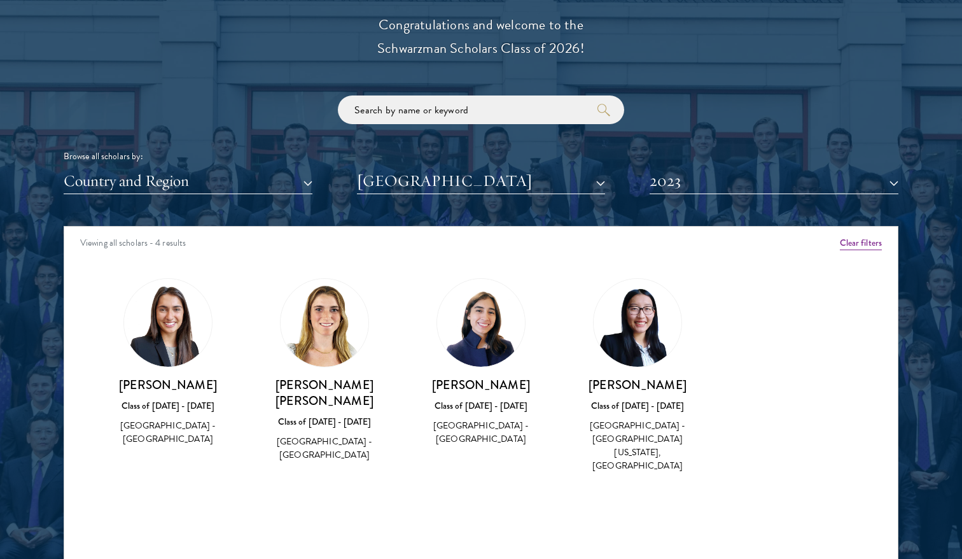
click at [623, 411] on div "Class of [DATE] - [DATE]" at bounding box center [637, 405] width 131 height 13
click at [631, 381] on h3 "[PERSON_NAME]" at bounding box center [637, 385] width 131 height 16
click at [639, 339] on img at bounding box center [638, 323] width 88 height 88
click at [896, 185] on button "2023" at bounding box center [774, 181] width 249 height 26
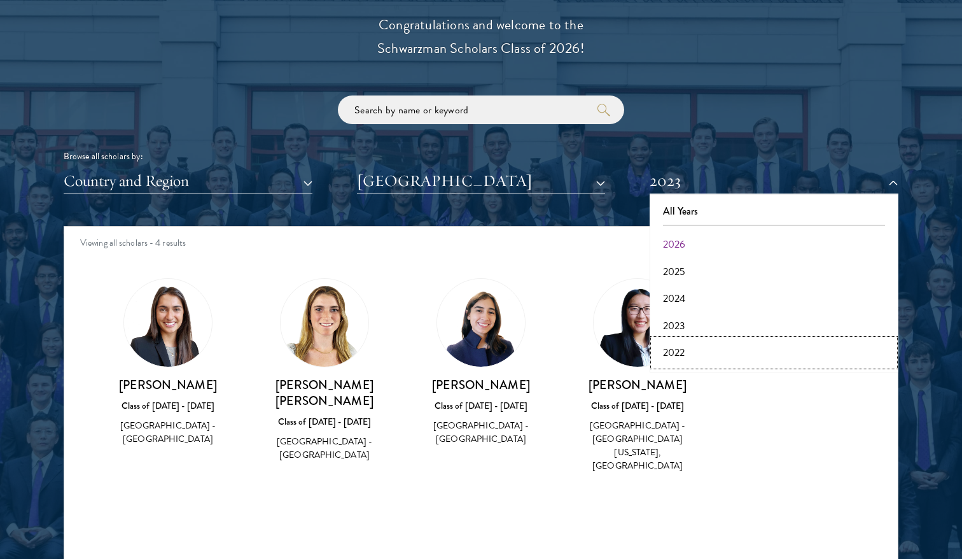
click at [671, 351] on button "2022" at bounding box center [773, 352] width 241 height 27
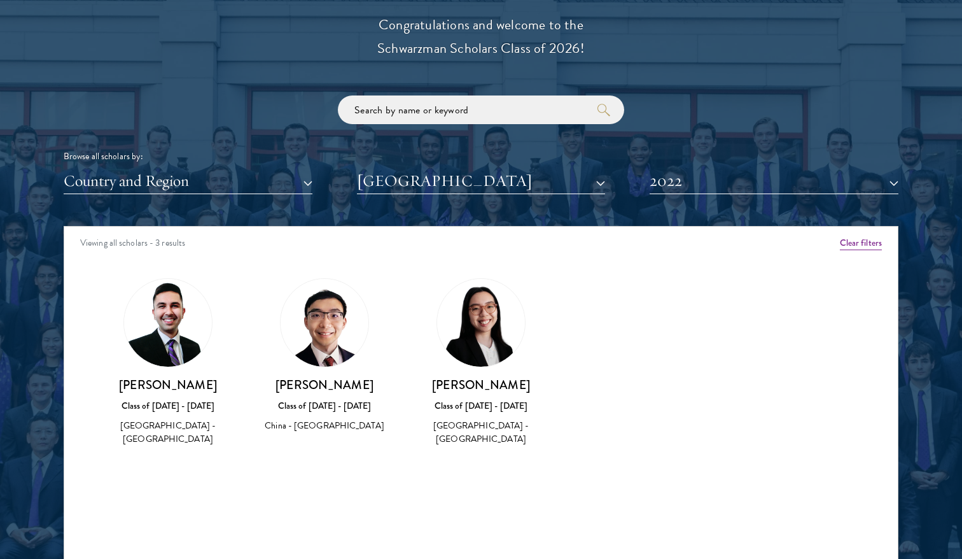
click at [478, 355] on img at bounding box center [481, 323] width 88 height 88
click at [893, 187] on button "2022" at bounding box center [774, 181] width 249 height 26
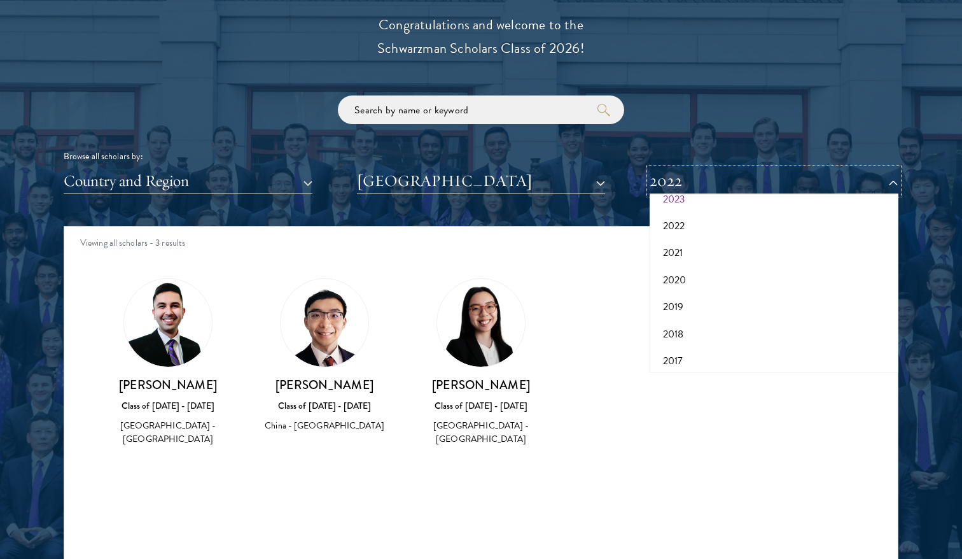
scroll to position [127, 0]
click at [680, 251] on button "2021" at bounding box center [773, 252] width 241 height 27
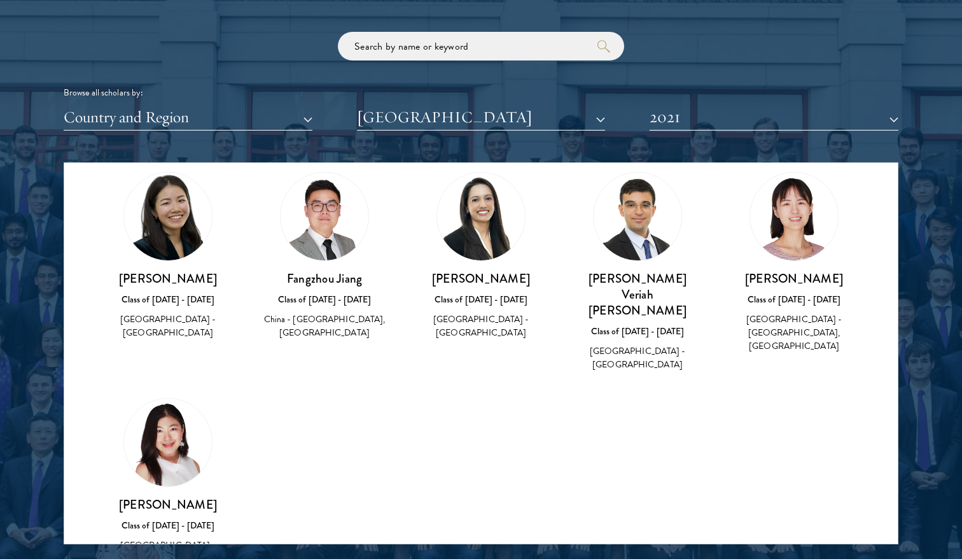
scroll to position [22, 0]
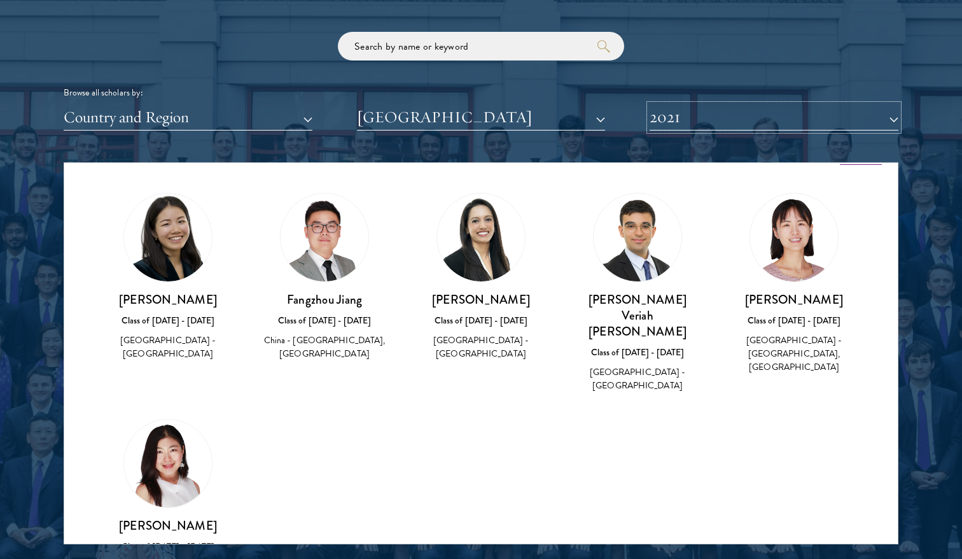
click at [891, 116] on button "2021" at bounding box center [774, 117] width 249 height 26
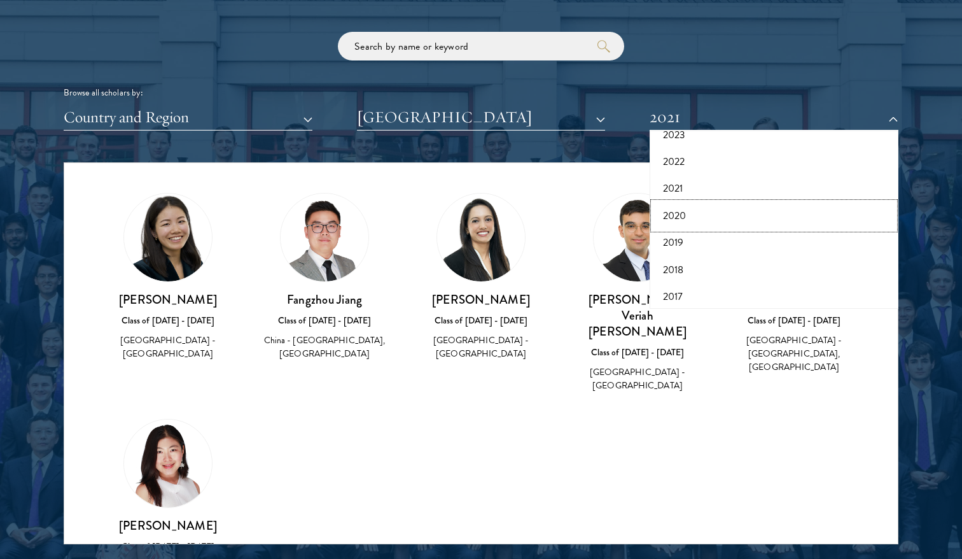
click at [685, 219] on button "2020" at bounding box center [773, 215] width 241 height 27
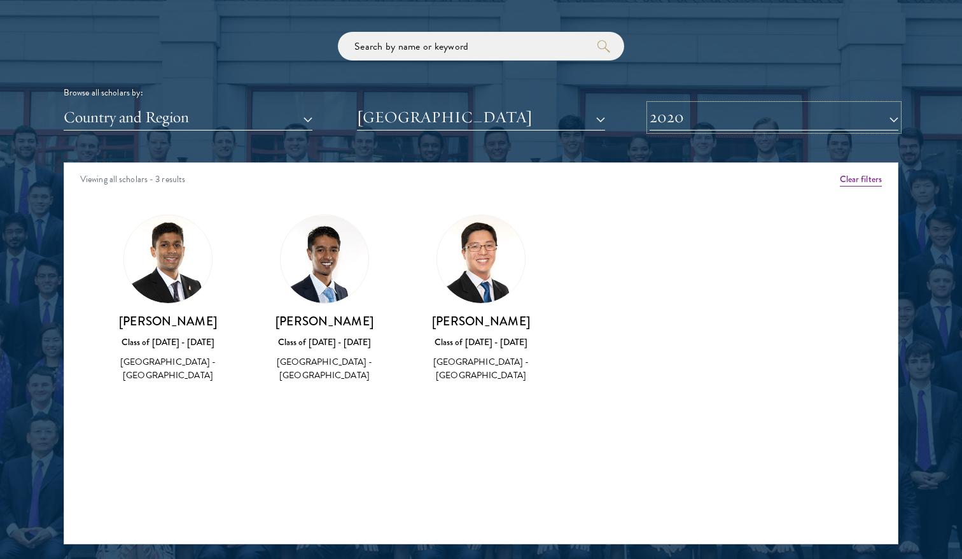
click at [892, 121] on button "2020" at bounding box center [774, 117] width 249 height 26
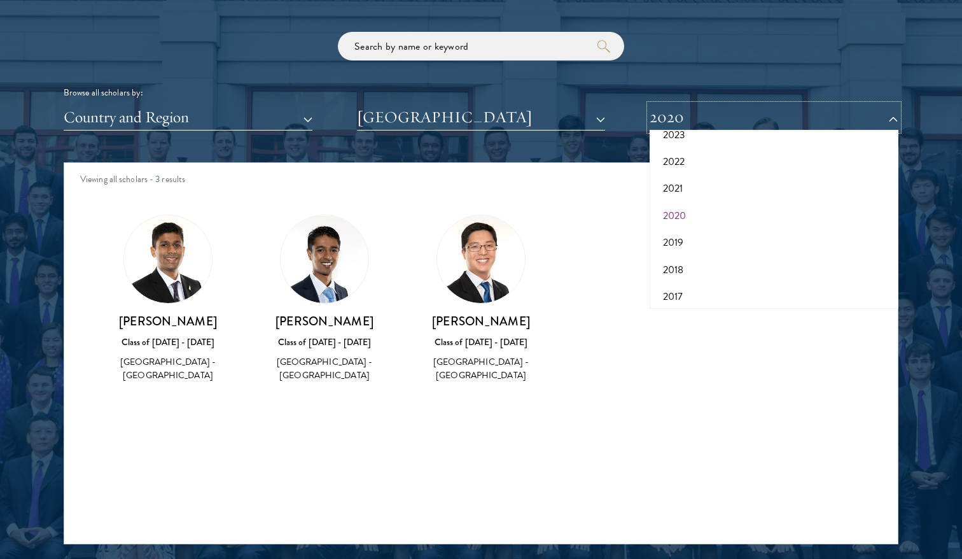
scroll to position [132, 0]
click at [669, 294] on button "2017" at bounding box center [773, 291] width 241 height 27
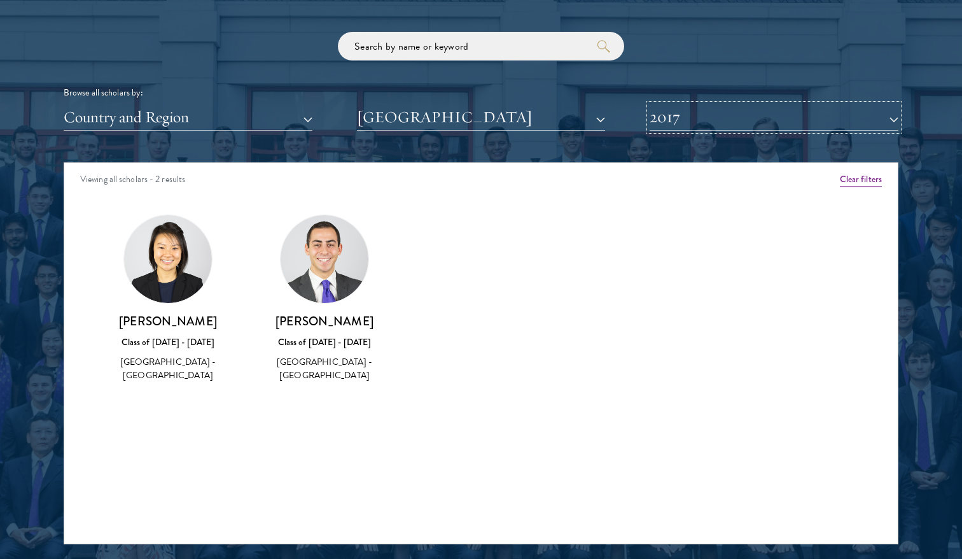
click at [895, 123] on button "2017" at bounding box center [774, 117] width 249 height 26
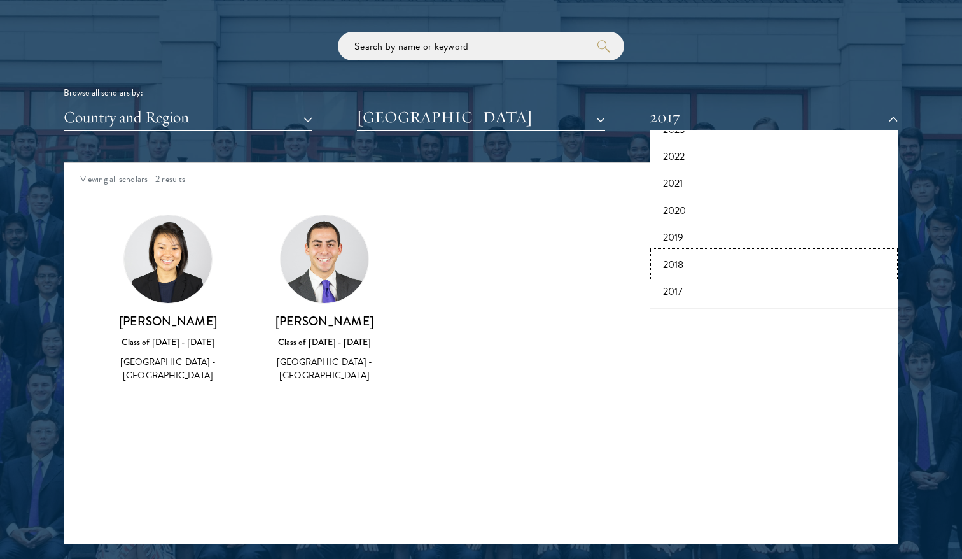
click at [675, 262] on button "2018" at bounding box center [773, 264] width 241 height 27
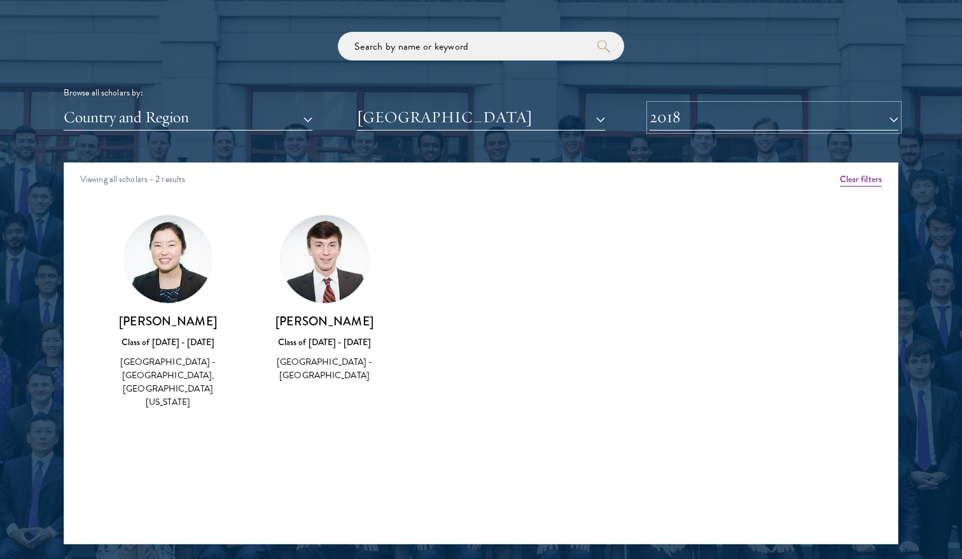
click at [893, 122] on button "2018" at bounding box center [774, 117] width 249 height 26
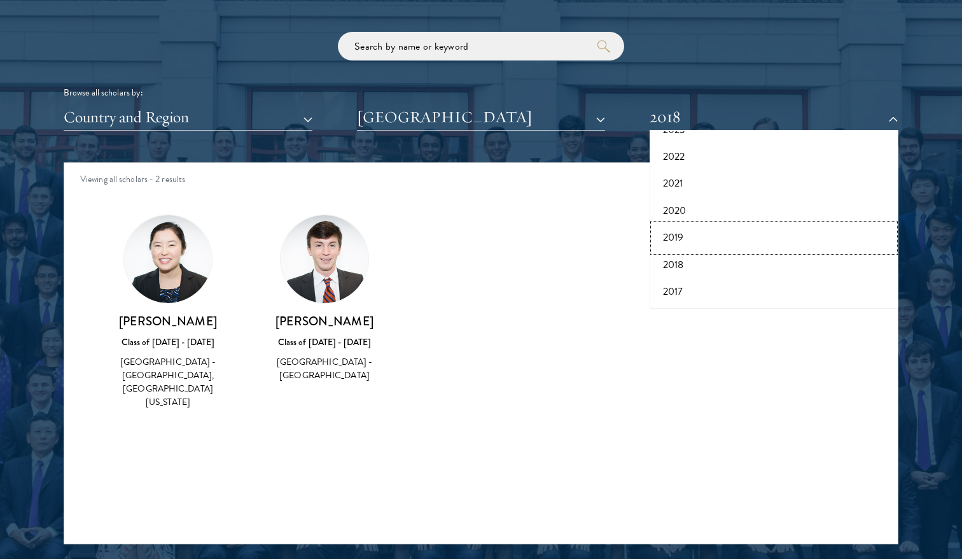
click at [686, 239] on button "2019" at bounding box center [773, 237] width 241 height 27
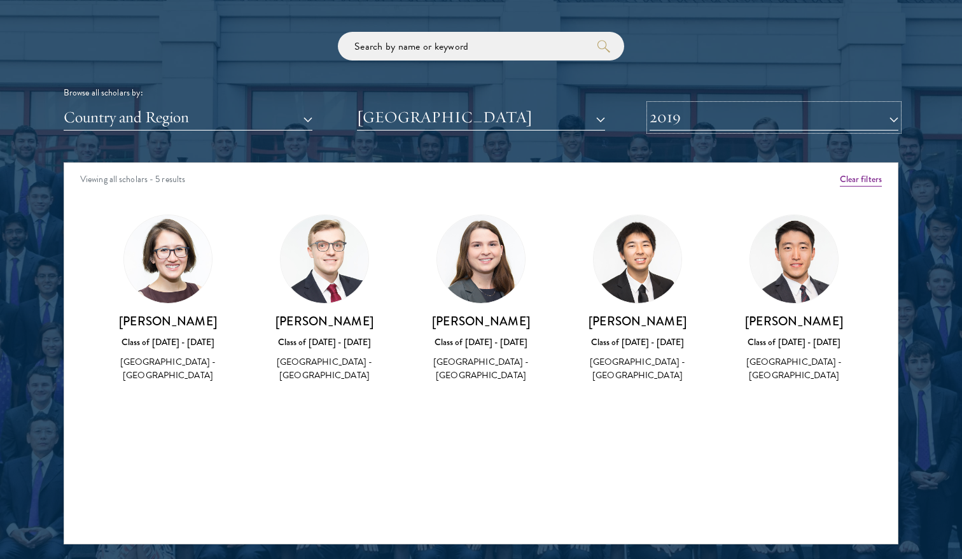
click at [891, 118] on button "2019" at bounding box center [774, 117] width 249 height 26
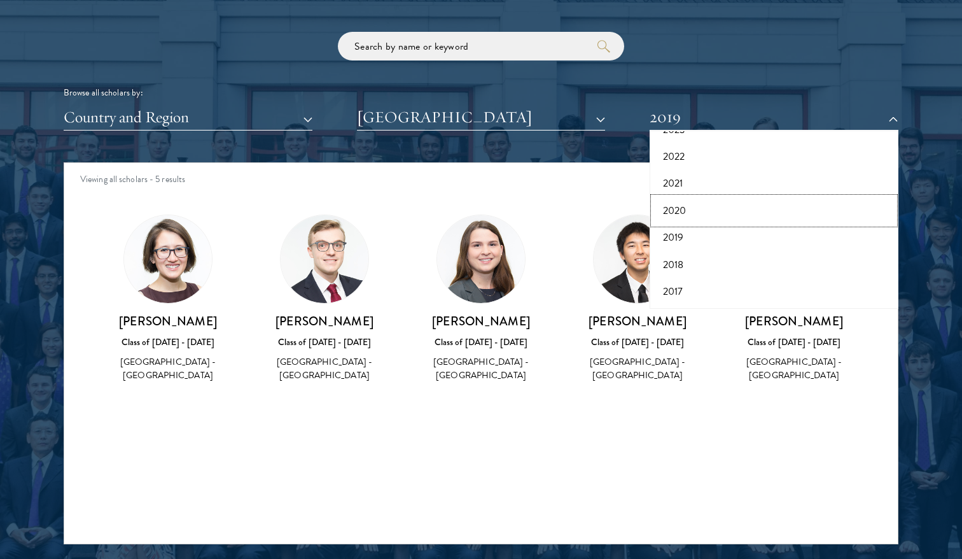
click at [701, 211] on button "2020" at bounding box center [773, 210] width 241 height 27
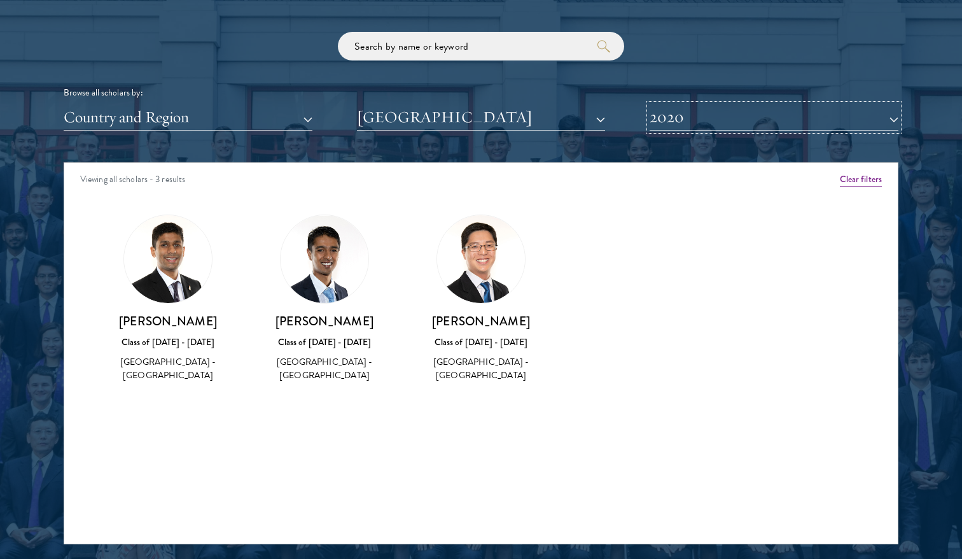
click at [892, 121] on button "2020" at bounding box center [774, 117] width 249 height 26
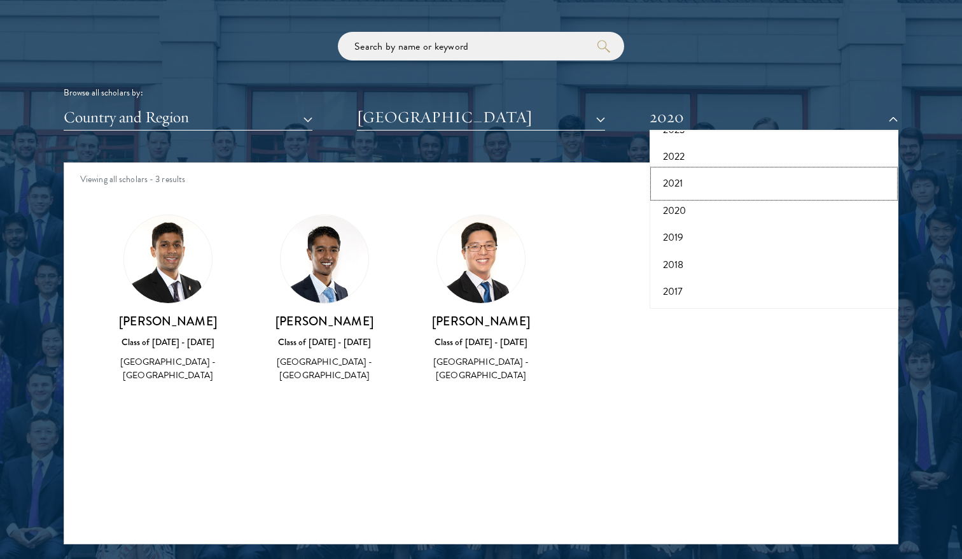
click at [671, 176] on button "2021" at bounding box center [773, 183] width 241 height 27
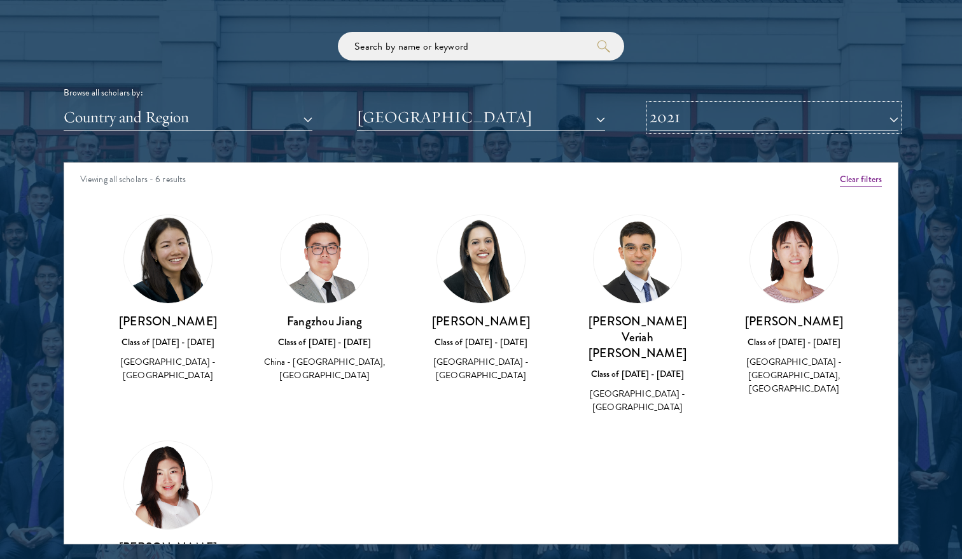
click at [718, 117] on button "2021" at bounding box center [774, 117] width 249 height 26
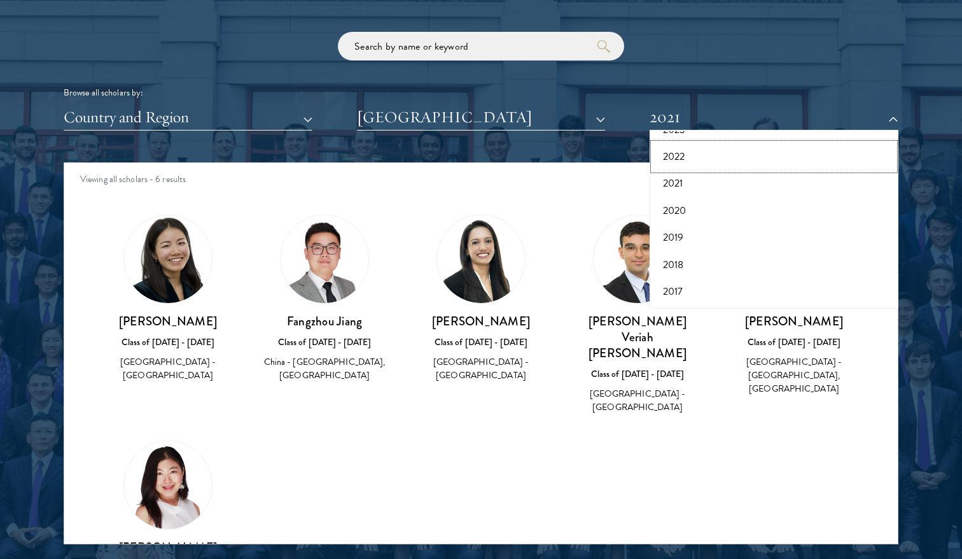
click at [685, 151] on button "2022" at bounding box center [773, 156] width 241 height 27
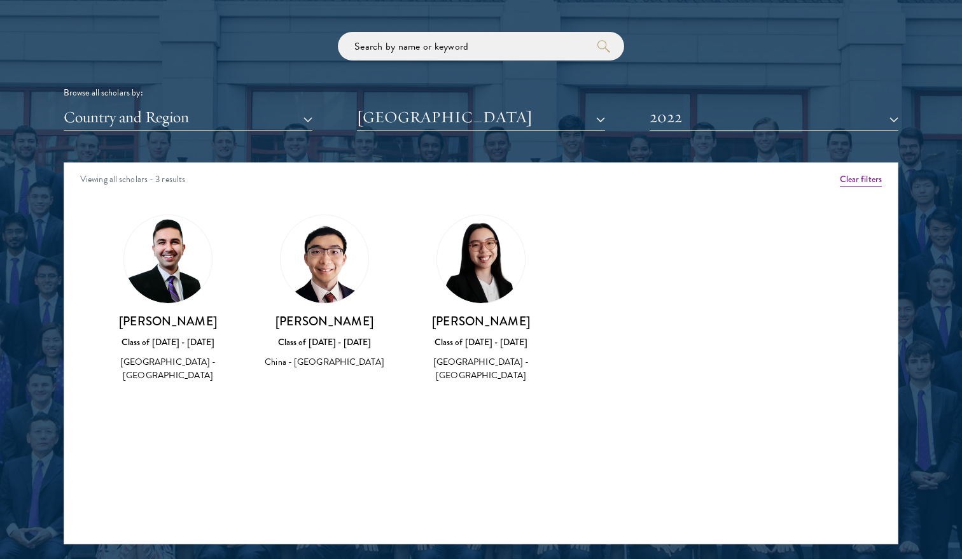
click at [513, 323] on h3 "[PERSON_NAME]" at bounding box center [481, 321] width 131 height 16
click at [512, 323] on h3 "[PERSON_NAME]" at bounding box center [481, 321] width 131 height 16
